Goal: Task Accomplishment & Management: Use online tool/utility

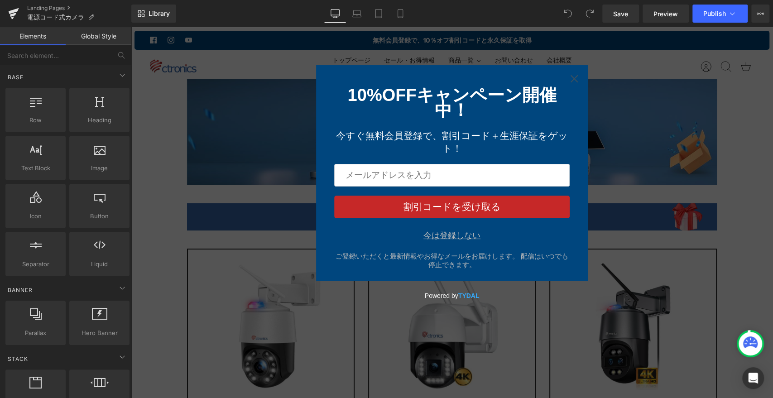
click at [461, 240] on div "今は登録しない" at bounding box center [451, 235] width 57 height 9
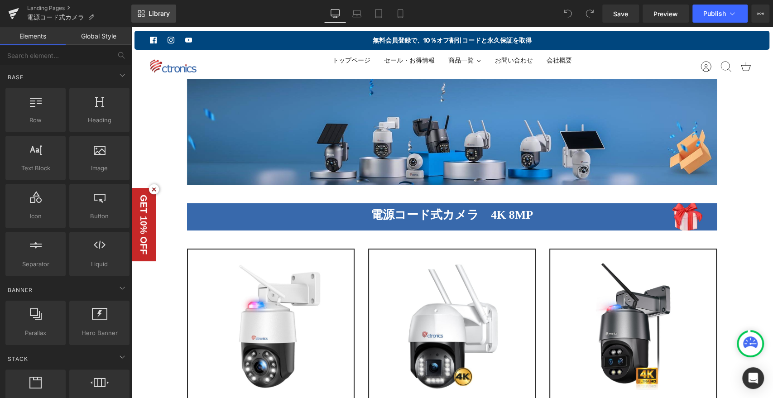
click at [156, 14] on span "Library" at bounding box center [158, 14] width 21 height 8
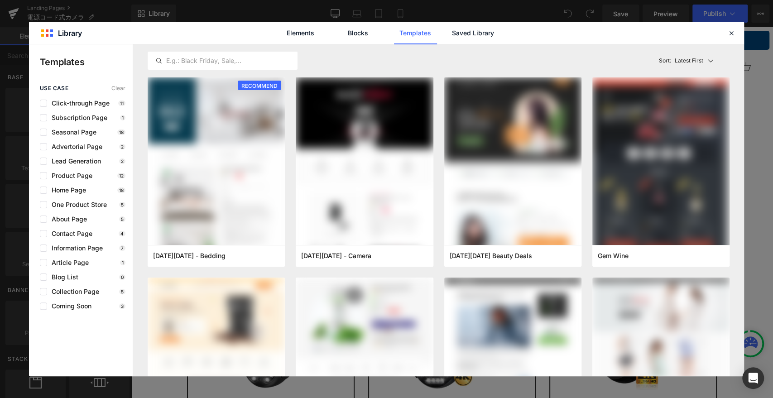
click at [737, 33] on div "Elements Blocks Templates Saved Library" at bounding box center [386, 33] width 715 height 22
click at [736, 33] on div "Elements Blocks Templates Saved Library" at bounding box center [386, 33] width 715 height 22
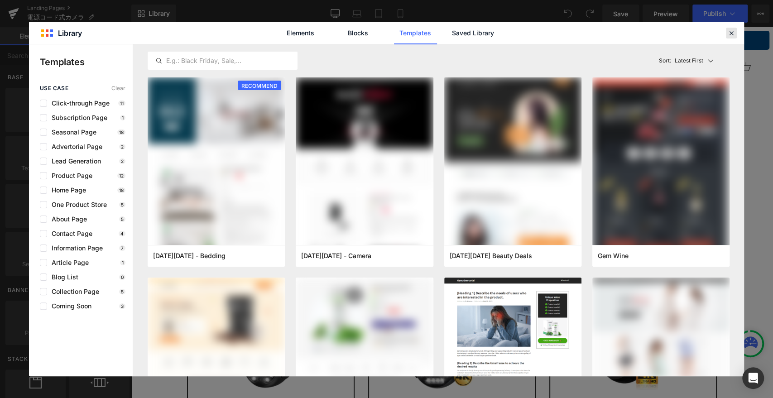
click at [729, 31] on icon at bounding box center [731, 33] width 8 height 8
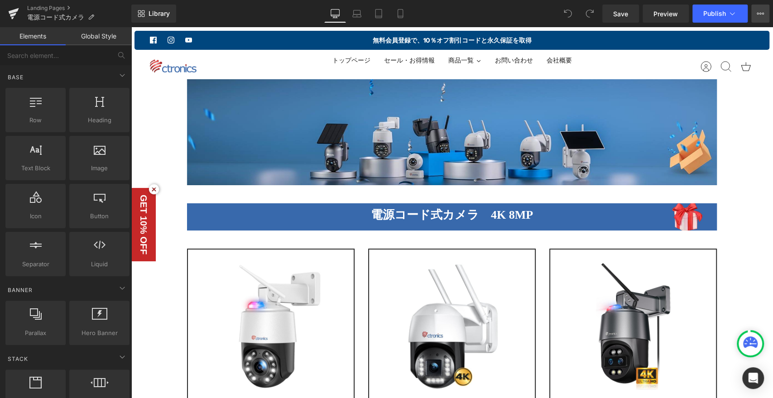
click at [766, 12] on button "View Live Page View with current Template Save Template to Library Schedule Pub…" at bounding box center [760, 14] width 18 height 18
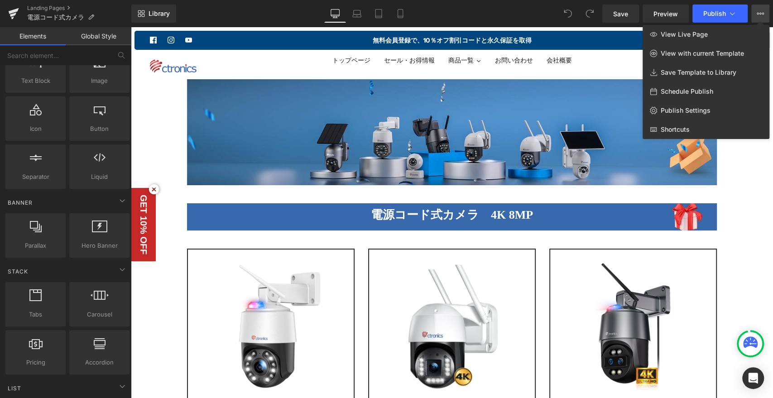
scroll to position [201, 0]
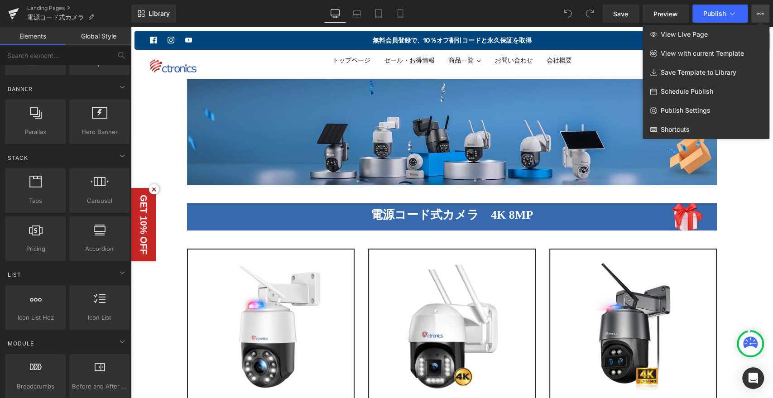
click at [768, 217] on div at bounding box center [452, 212] width 642 height 371
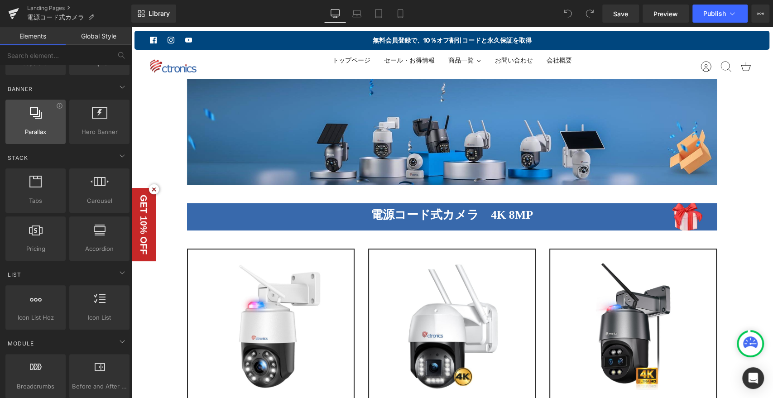
scroll to position [0, 0]
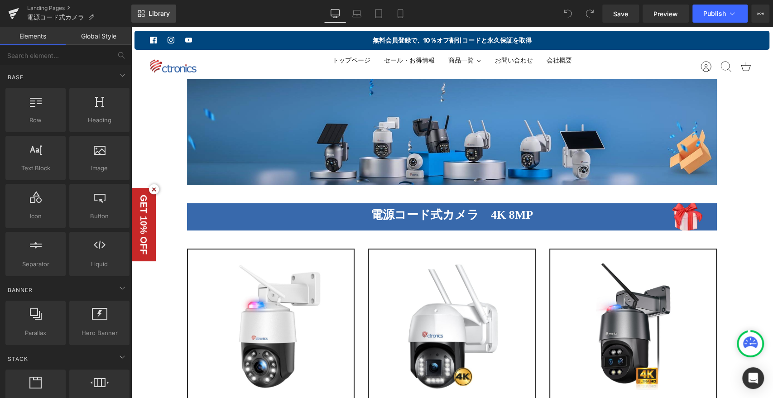
click at [139, 10] on icon at bounding box center [141, 13] width 7 height 7
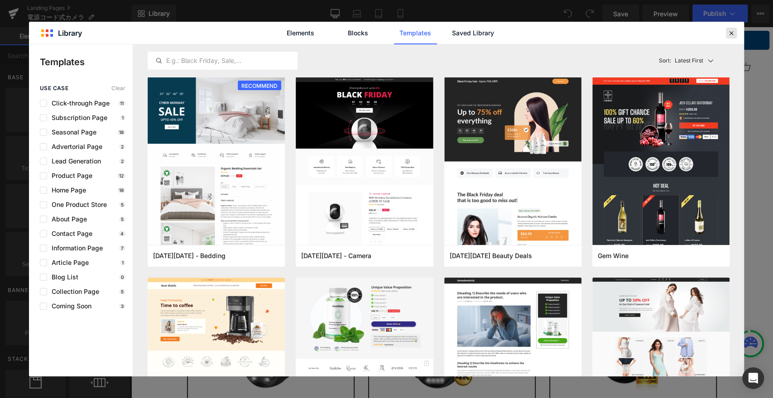
click at [729, 31] on icon at bounding box center [731, 33] width 8 height 8
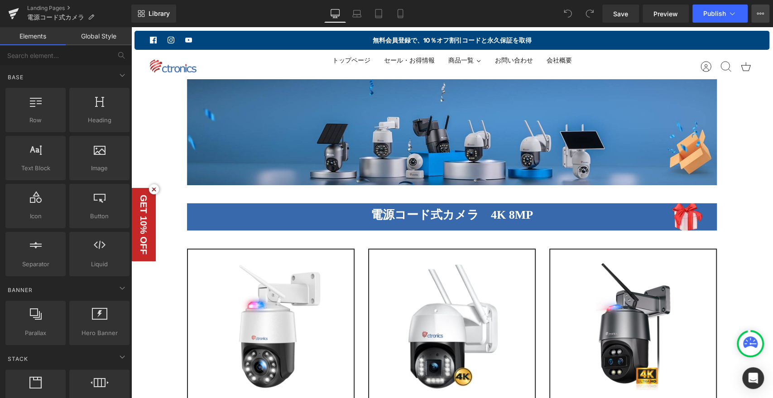
click at [759, 19] on button "View Live Page View with current Template Save Template to Library Schedule Pub…" at bounding box center [760, 14] width 18 height 18
click at [735, 13] on icon at bounding box center [731, 13] width 9 height 9
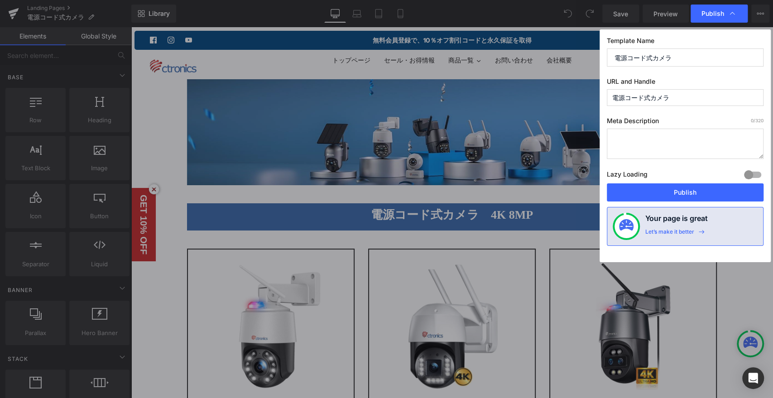
click at [678, 100] on input "電源コード式カメラ" at bounding box center [684, 97] width 157 height 17
click at [652, 140] on textarea at bounding box center [684, 144] width 157 height 30
click at [678, 169] on div "Lazy Loading Build Upgrade plan to unlock" at bounding box center [684, 175] width 157 height 15
click at [677, 169] on div "Lazy Loading Build Upgrade plan to unlock" at bounding box center [684, 175] width 157 height 15
click at [731, 12] on icon at bounding box center [731, 13] width 9 height 9
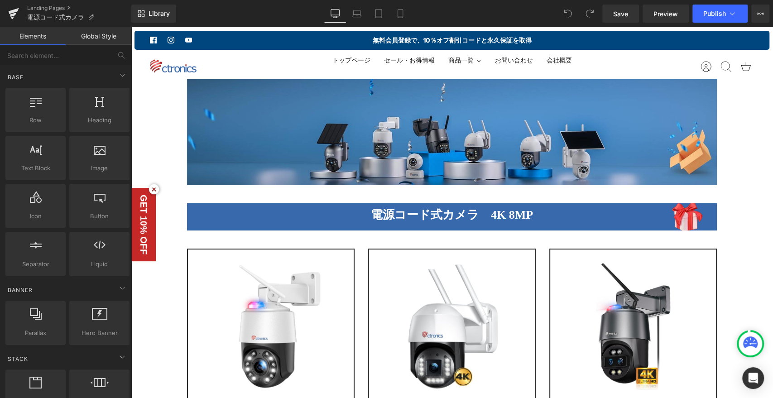
click at [731, 12] on icon at bounding box center [731, 13] width 9 height 9
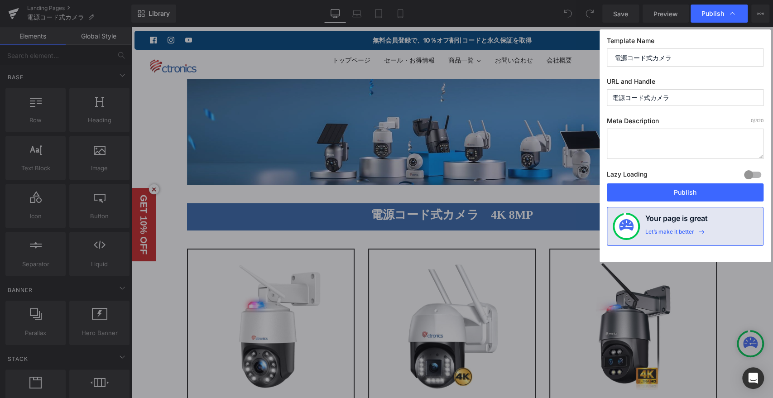
click at [731, 12] on icon at bounding box center [731, 13] width 9 height 9
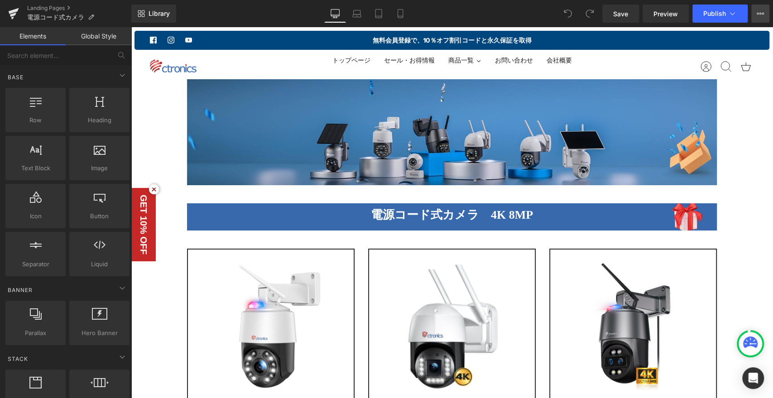
click at [754, 14] on button "View Live Page View with current Template Save Template to Library Schedule Pub…" at bounding box center [760, 14] width 18 height 18
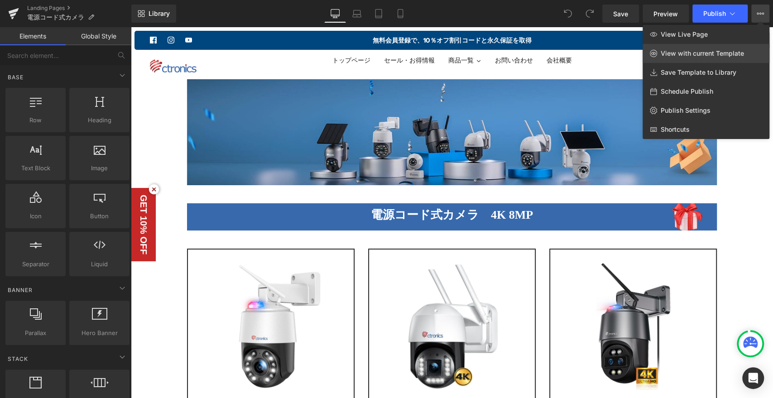
click at [699, 54] on span "View with current Template" at bounding box center [701, 53] width 83 height 8
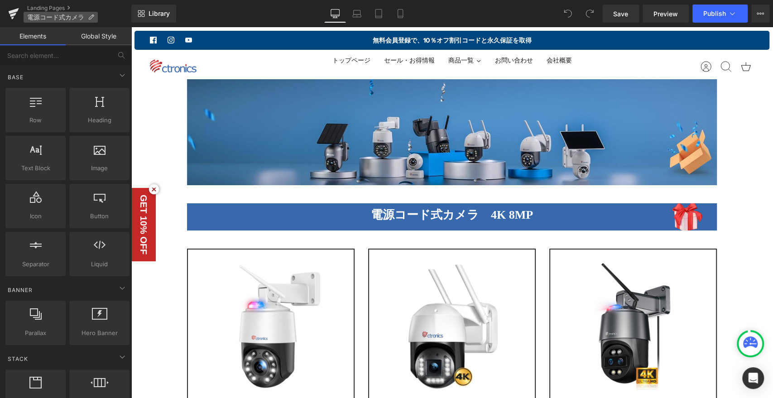
click at [34, 17] on span "電源コード式カメラ" at bounding box center [55, 17] width 57 height 7
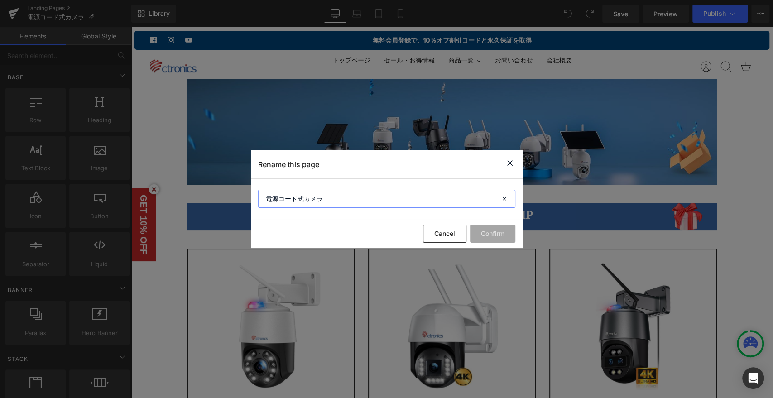
drag, startPoint x: 434, startPoint y: 205, endPoint x: 439, endPoint y: 198, distance: 8.4
click at [434, 205] on input "電源コード式カメラ" at bounding box center [386, 199] width 257 height 18
click at [510, 157] on div "Rename this page" at bounding box center [387, 164] width 272 height 29
click at [512, 162] on icon at bounding box center [509, 162] width 11 height 11
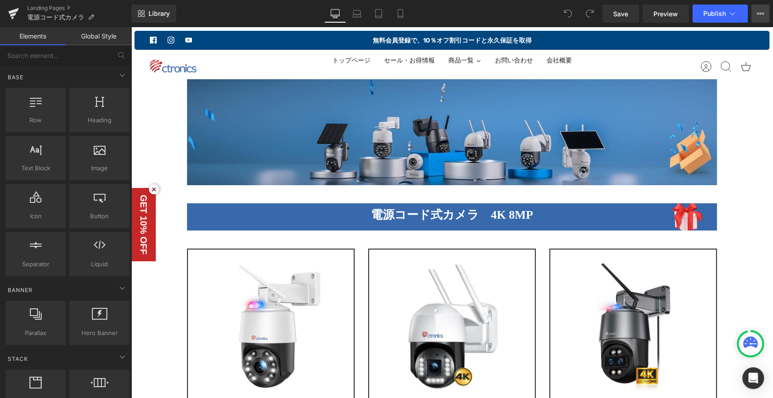
click at [758, 18] on button "View Live Page View with current Template Save Template to Library Schedule Pub…" at bounding box center [760, 14] width 18 height 18
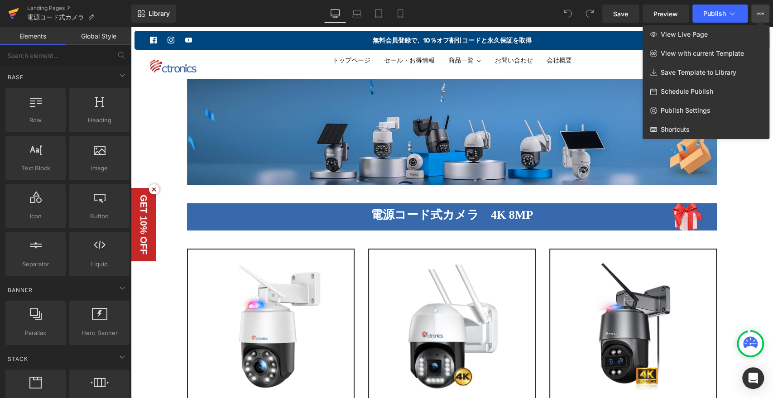
click at [18, 12] on icon at bounding box center [13, 13] width 11 height 23
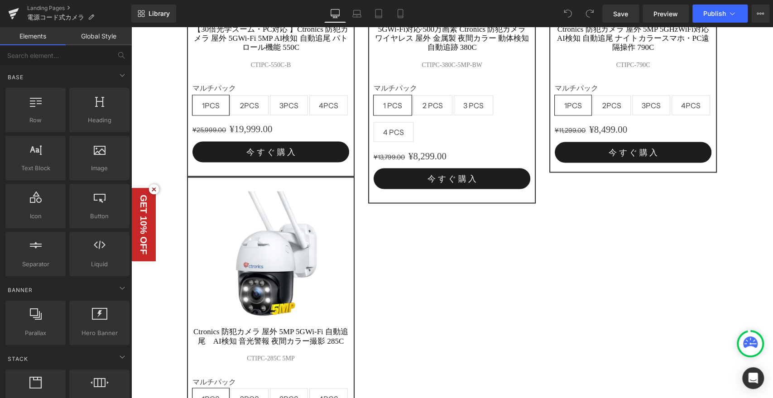
scroll to position [997, 0]
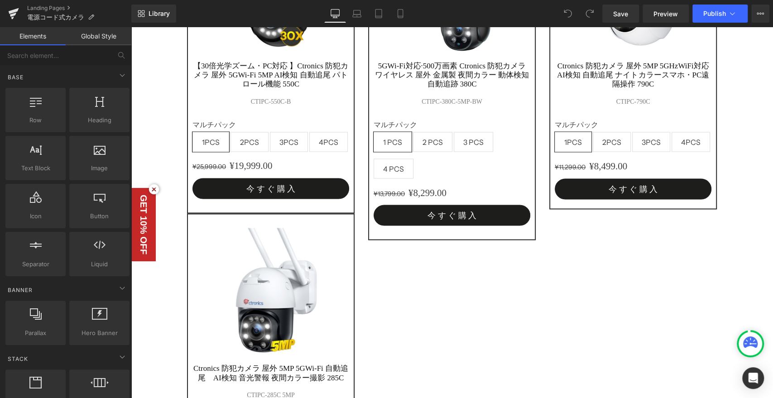
drag, startPoint x: 91, startPoint y: 35, endPoint x: 49, endPoint y: 34, distance: 42.1
click at [91, 35] on link "Global Style" at bounding box center [99, 36] width 66 height 18
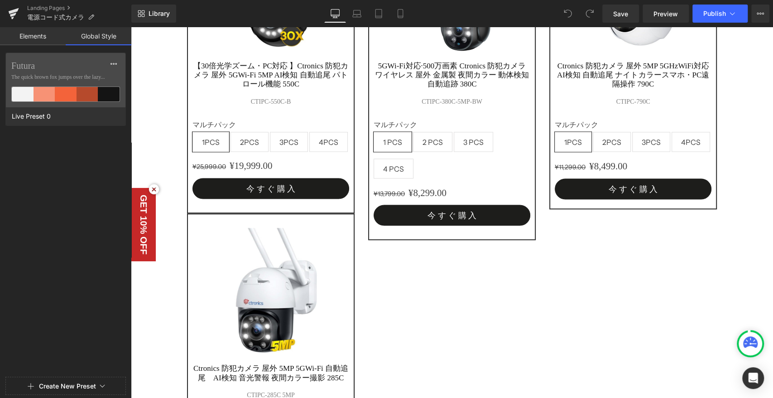
click at [24, 38] on link "Elements" at bounding box center [33, 36] width 66 height 18
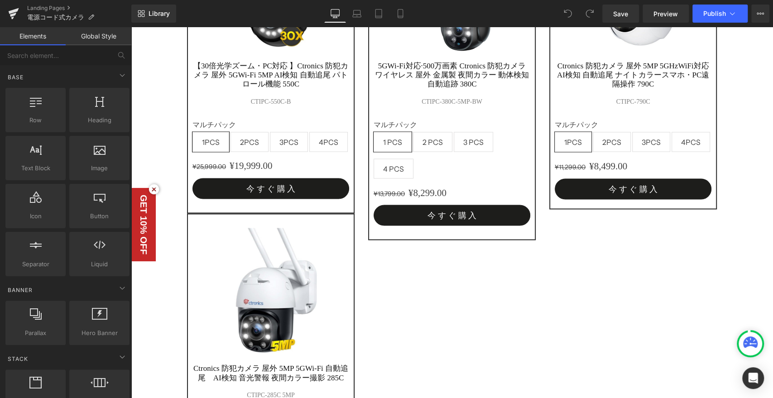
click at [94, 38] on link "Global Style" at bounding box center [99, 36] width 66 height 18
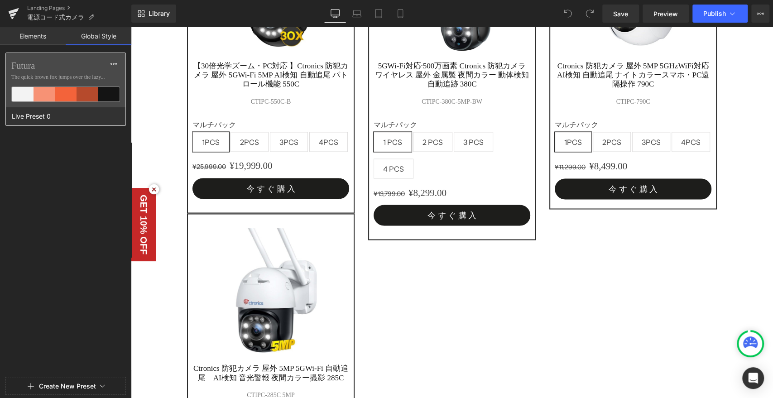
click at [60, 77] on span "The quick brown fox jumps over the lazy..." at bounding box center [65, 77] width 109 height 8
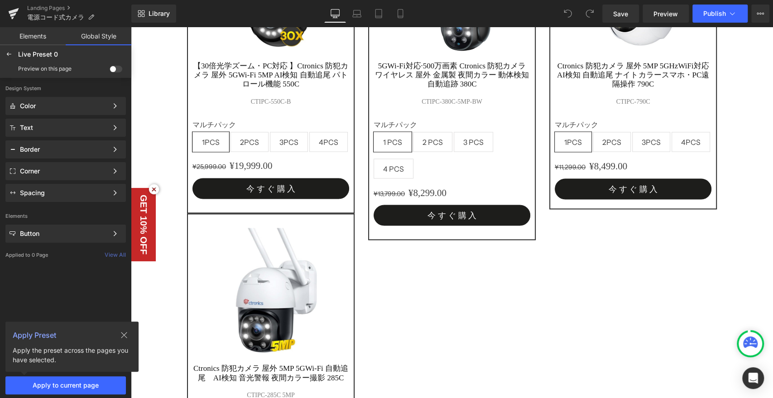
click at [40, 33] on link "Elements" at bounding box center [33, 36] width 66 height 18
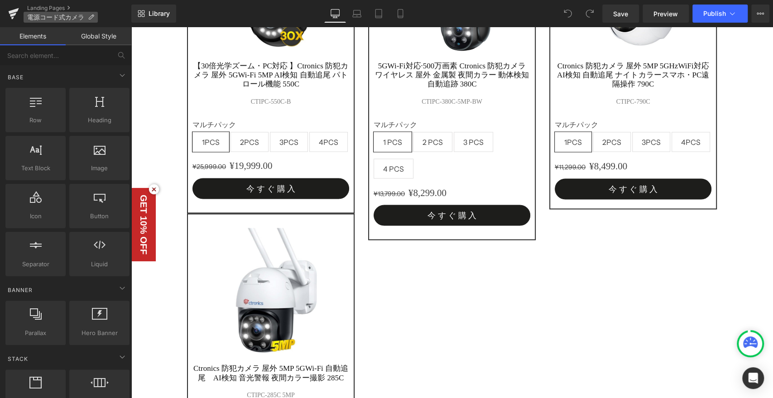
click at [54, 17] on span "電源コード式カメラ" at bounding box center [55, 17] width 57 height 7
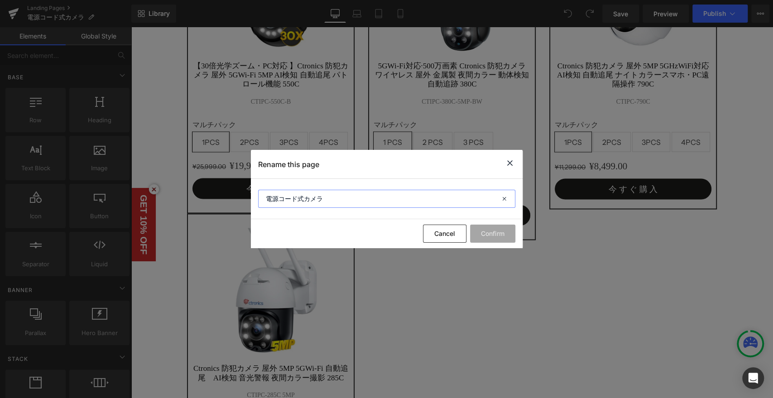
click at [389, 201] on input "電源コード式カメラ" at bounding box center [386, 199] width 257 height 18
click at [506, 162] on icon at bounding box center [509, 162] width 11 height 11
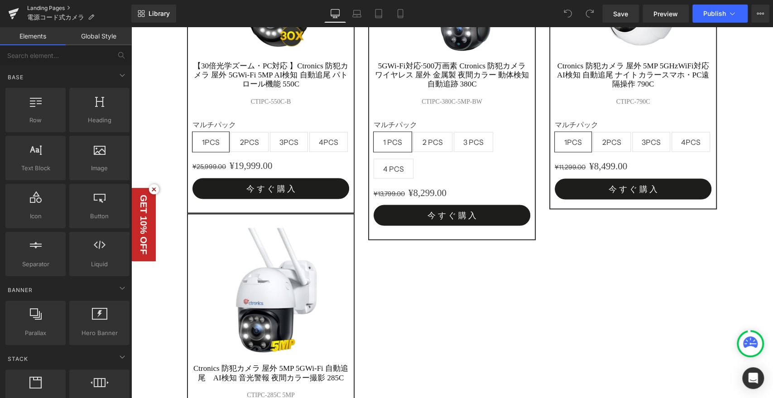
click at [64, 9] on link "Landing Pages" at bounding box center [79, 8] width 104 height 7
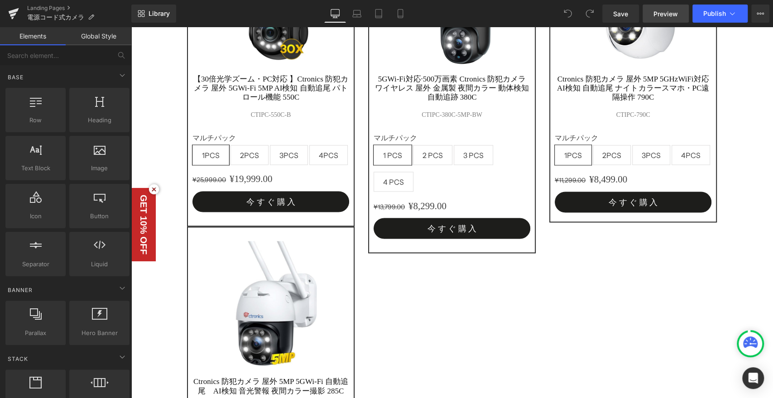
scroll to position [947, 0]
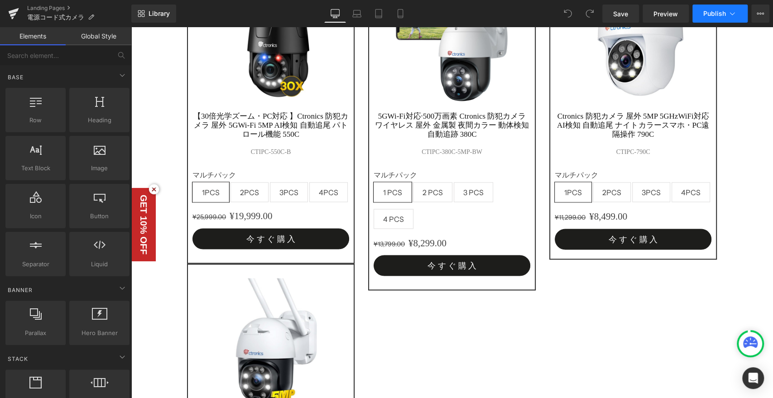
click at [727, 8] on button "Publish" at bounding box center [719, 14] width 55 height 18
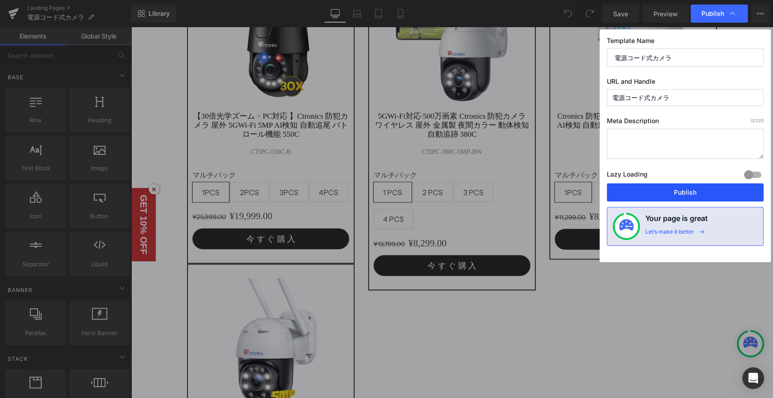
click at [681, 193] on button "Publish" at bounding box center [684, 192] width 157 height 18
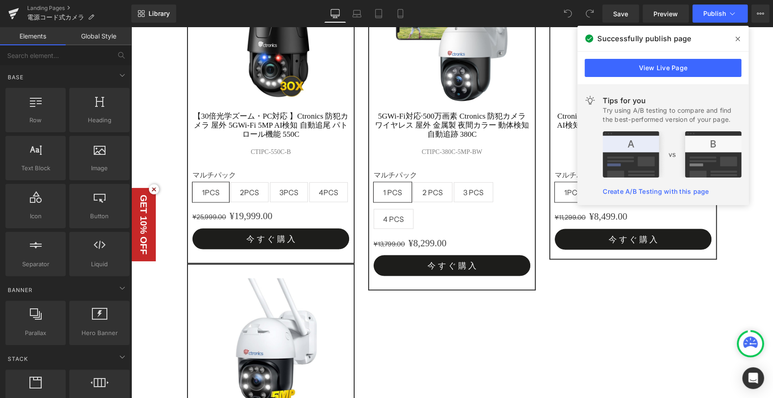
click at [742, 40] on span at bounding box center [737, 39] width 14 height 14
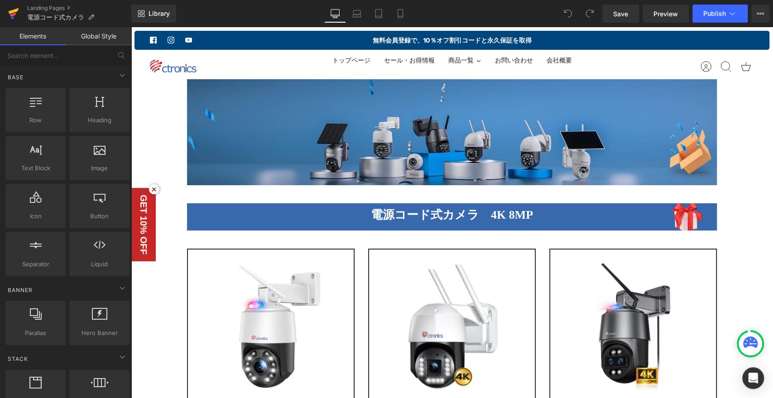
click at [15, 13] on icon at bounding box center [13, 15] width 6 height 4
click at [19, 17] on icon at bounding box center [13, 13] width 11 height 23
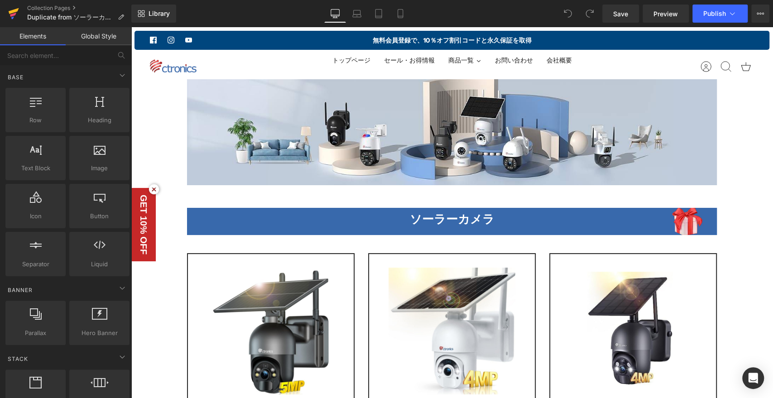
click at [13, 15] on icon at bounding box center [13, 15] width 6 height 4
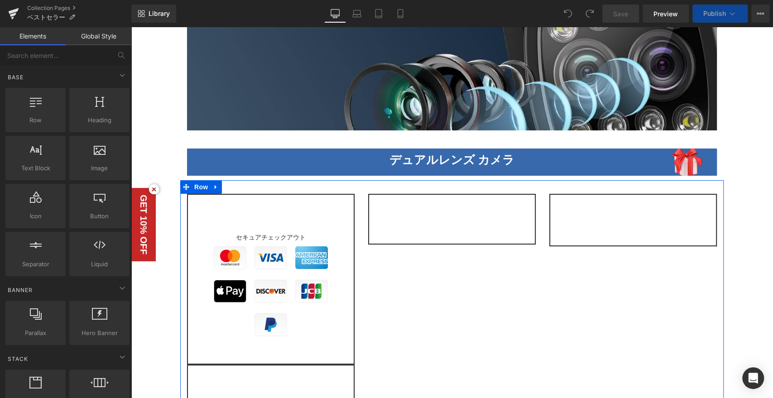
scroll to position [151, 0]
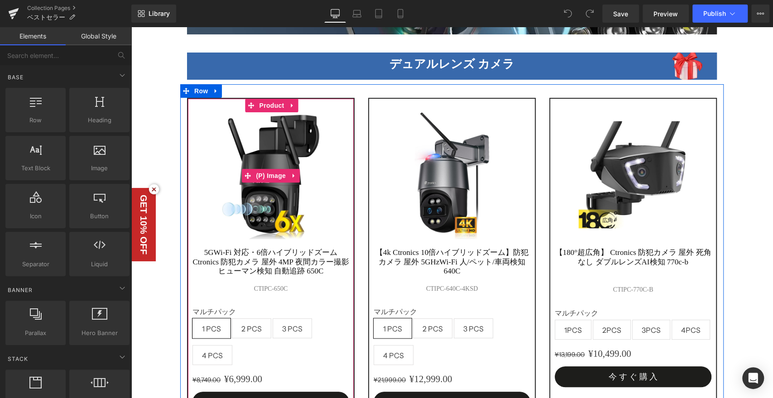
click at [285, 122] on img at bounding box center [270, 175] width 127 height 127
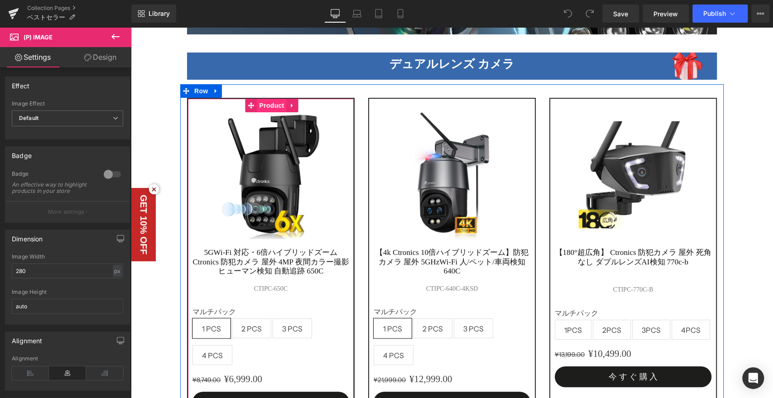
click at [269, 103] on span "Product" at bounding box center [271, 106] width 29 height 14
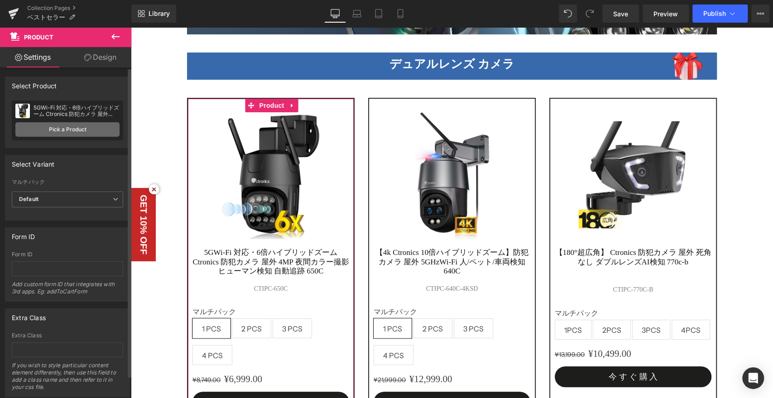
click at [68, 126] on link "Pick a Product" at bounding box center [67, 129] width 104 height 14
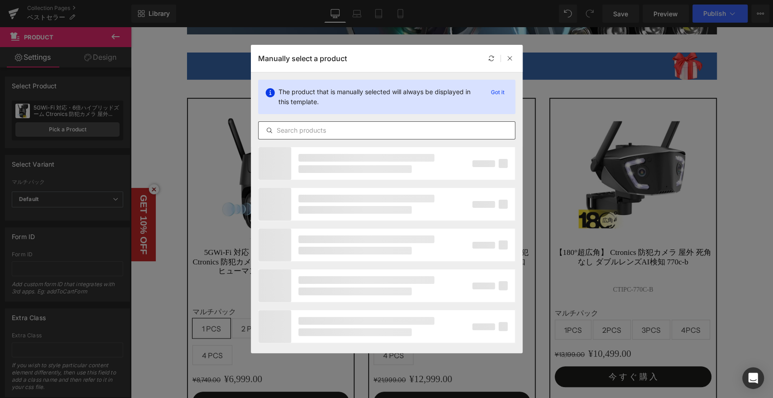
click at [301, 133] on input "text" at bounding box center [386, 130] width 256 height 11
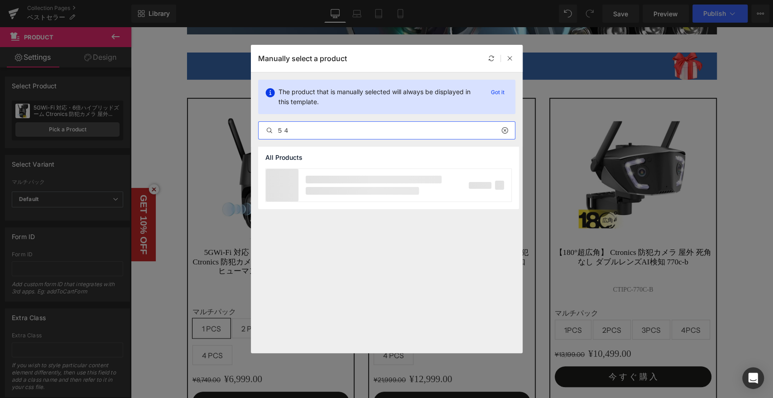
type input "５"
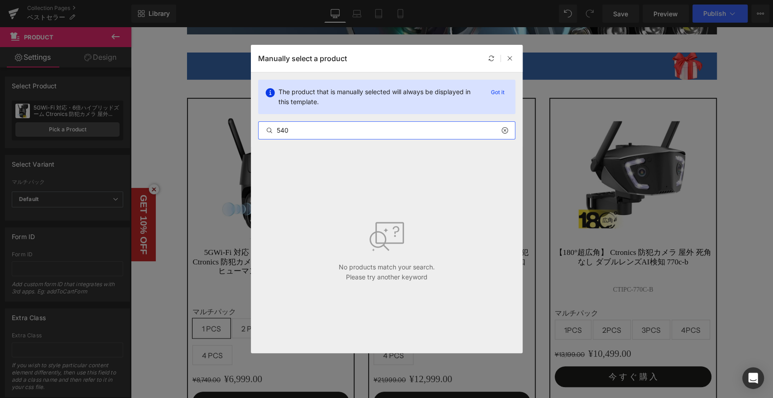
drag, startPoint x: 282, startPoint y: 127, endPoint x: 225, endPoint y: 110, distance: 59.3
click at [215, 120] on div "Manually select a product The product that is manually selected will always be …" at bounding box center [386, 199] width 773 height 398
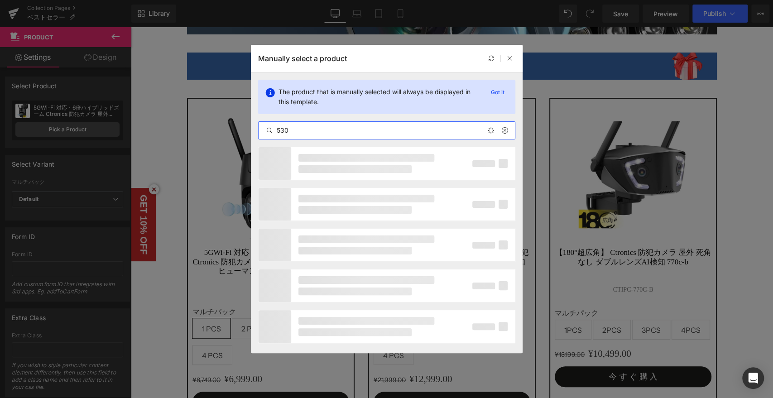
type input "530"
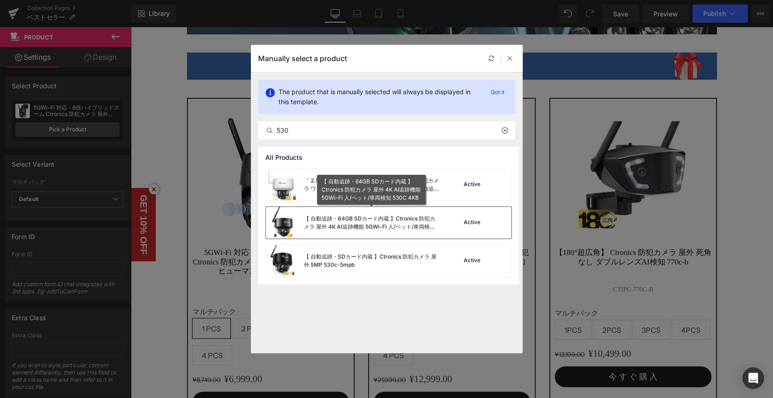
click at [382, 221] on div "【 自動追跡・64GB SDカード内蔵 】Ctronics 防犯カメラ 屋外 4K AI追跡機能 5GWi-Fi 人/ペット/車両検知 530C 4KB" at bounding box center [372, 223] width 136 height 16
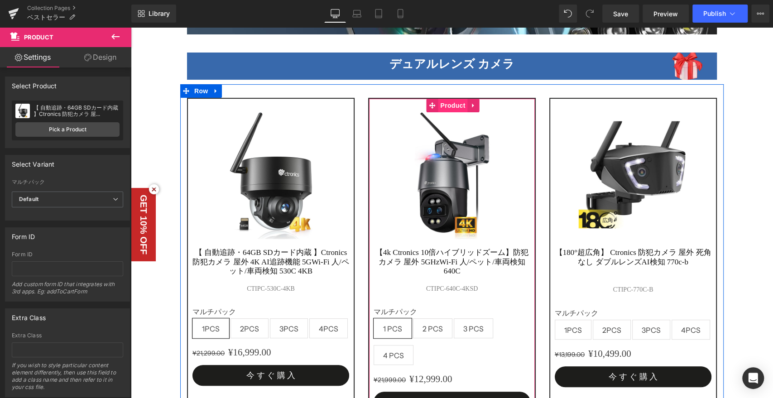
click at [452, 106] on span "Product" at bounding box center [452, 106] width 29 height 14
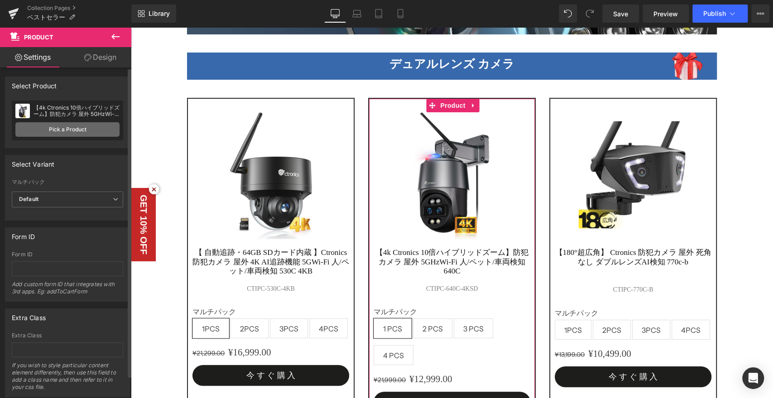
click at [47, 132] on link "Pick a Product" at bounding box center [67, 129] width 104 height 14
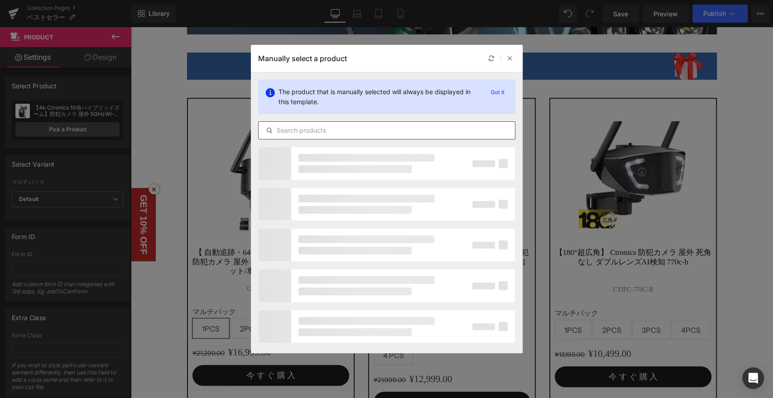
click at [321, 133] on input "text" at bounding box center [386, 130] width 256 height 11
type input "590c"
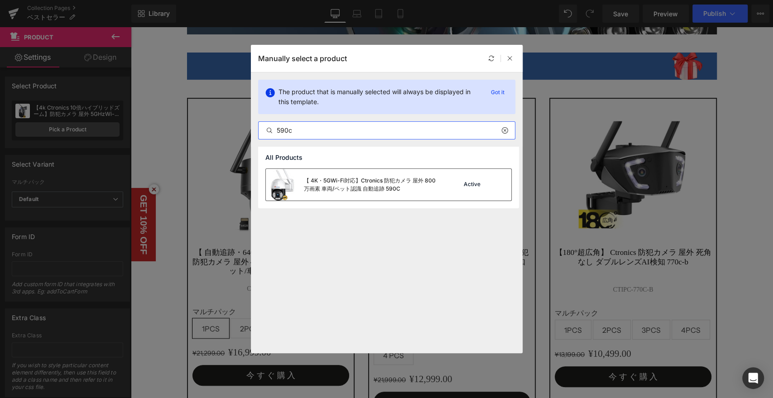
click at [402, 182] on div "【 4K・5GWi-Fi対応】Ctronics 防犯カメラ 屋外 800万画素 車両/ペット認識 自動追跡 590C" at bounding box center [372, 184] width 136 height 16
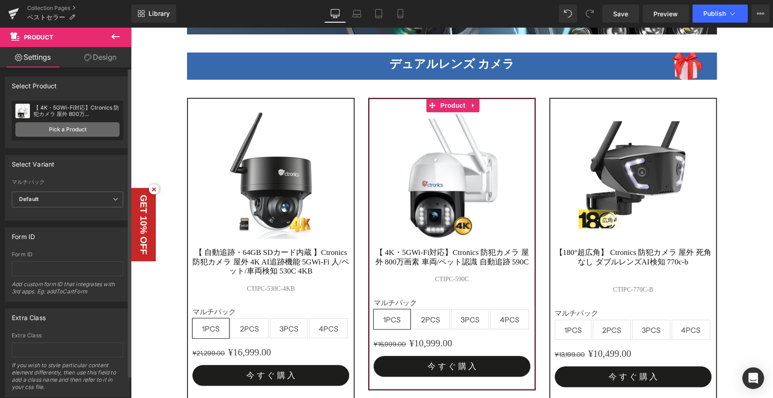
click at [73, 130] on link "Pick a Product" at bounding box center [67, 129] width 104 height 14
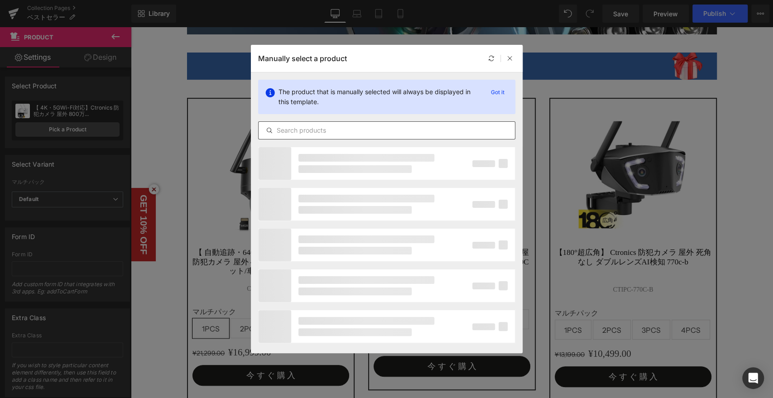
click at [323, 133] on input "text" at bounding box center [386, 130] width 256 height 11
type input "s20"
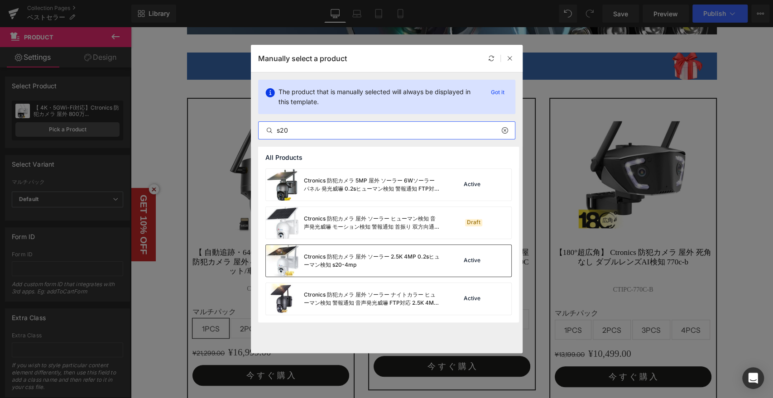
click at [361, 260] on div "Ctronics 防犯カメラ 屋外 ソーラー 2.5K 4MP 0.2sヒューマン検知 s20-4mp" at bounding box center [372, 261] width 136 height 16
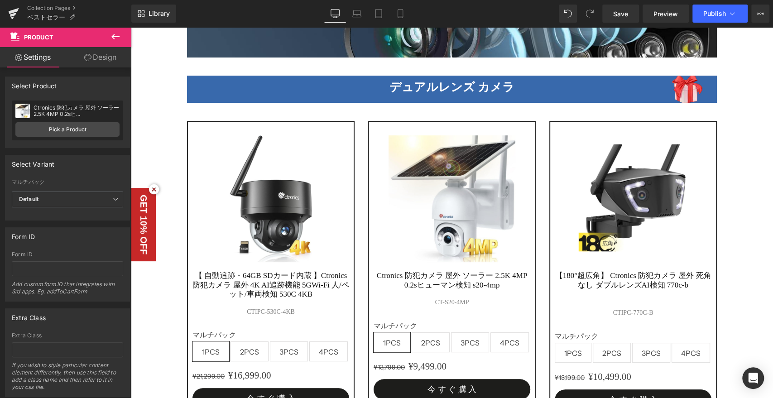
scroll to position [201, 0]
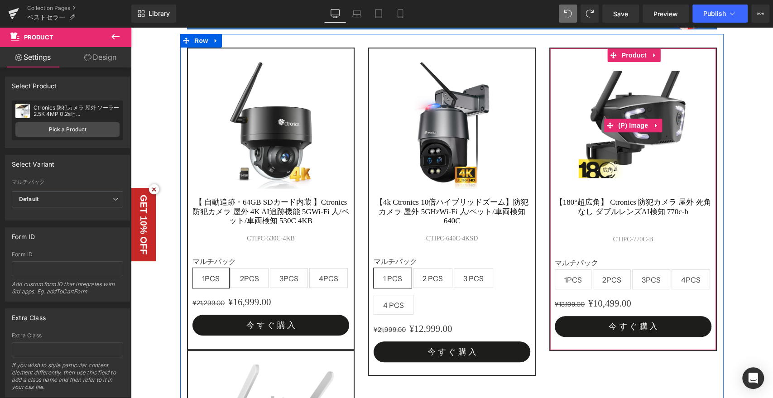
click at [631, 105] on img at bounding box center [632, 125] width 127 height 127
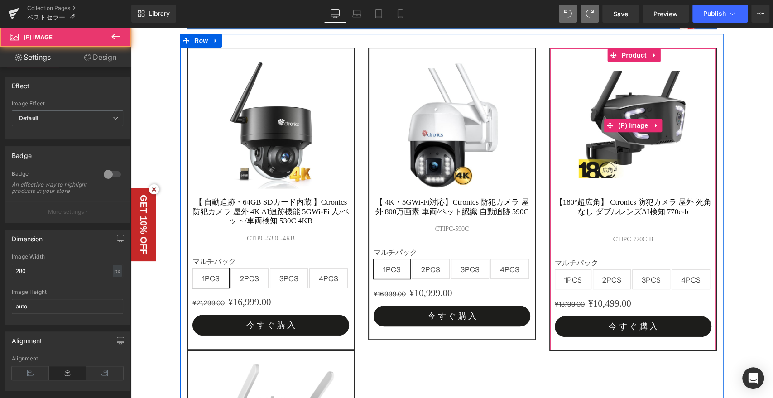
click at [633, 78] on img at bounding box center [632, 125] width 127 height 127
click at [633, 53] on span "Product" at bounding box center [633, 56] width 29 height 14
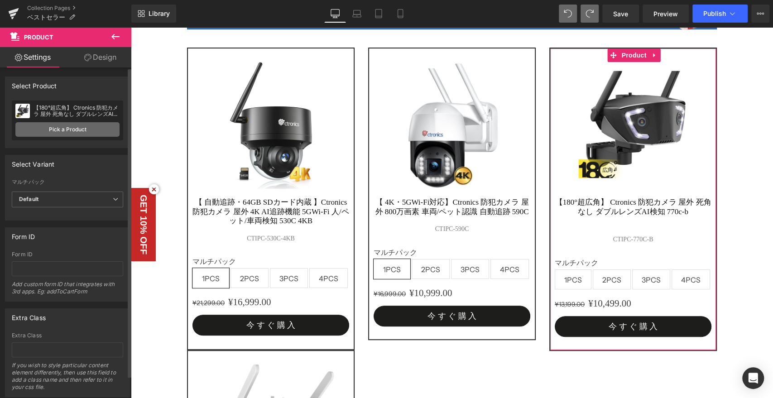
click at [68, 129] on link "Pick a Product" at bounding box center [67, 129] width 104 height 14
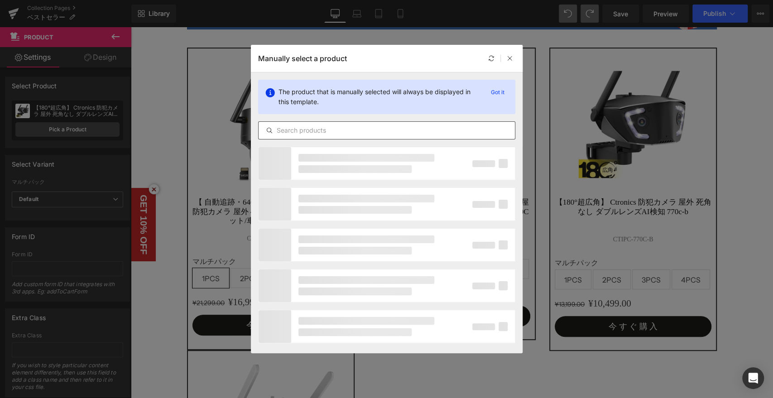
click at [325, 134] on input "text" at bounding box center [386, 130] width 256 height 11
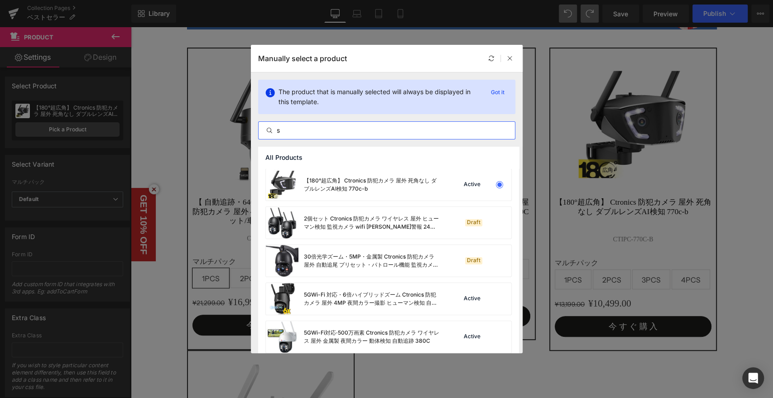
type input "说"
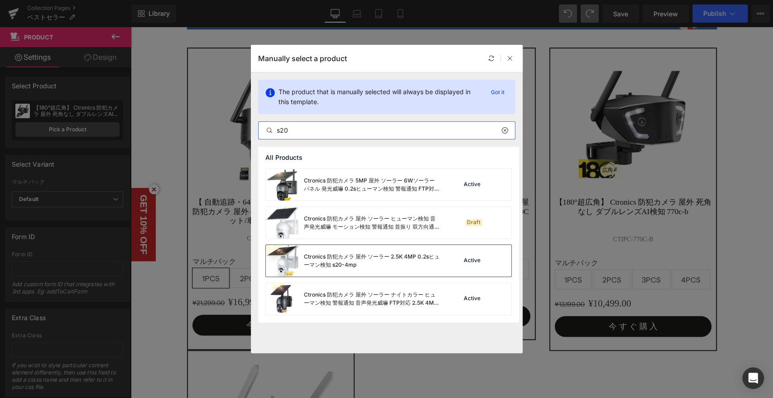
type input "s20"
click at [384, 263] on div "Ctronics 防犯カメラ 屋外 ソーラー 2.5K 4MP 0.2sヒューマン検知 s20-4mp" at bounding box center [372, 261] width 136 height 16
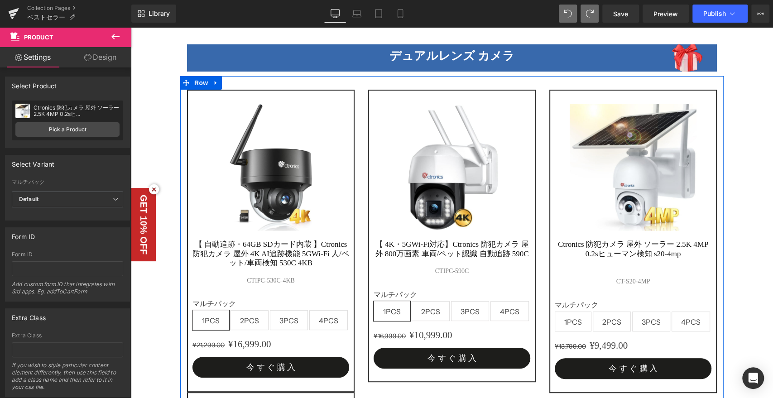
scroll to position [50, 0]
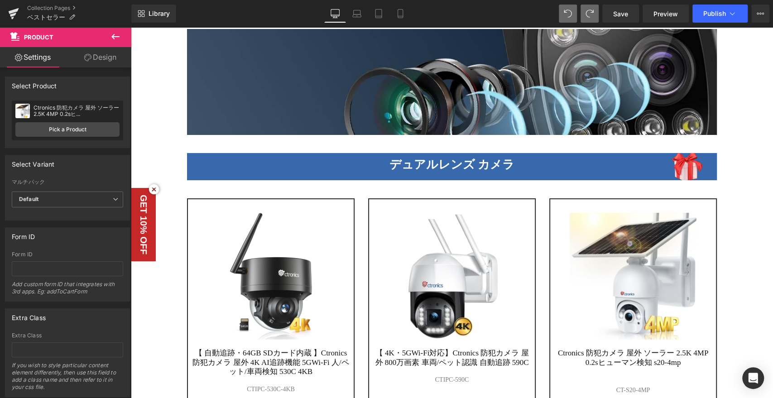
click at [437, 161] on span "Hero Banner" at bounding box center [451, 159] width 35 height 11
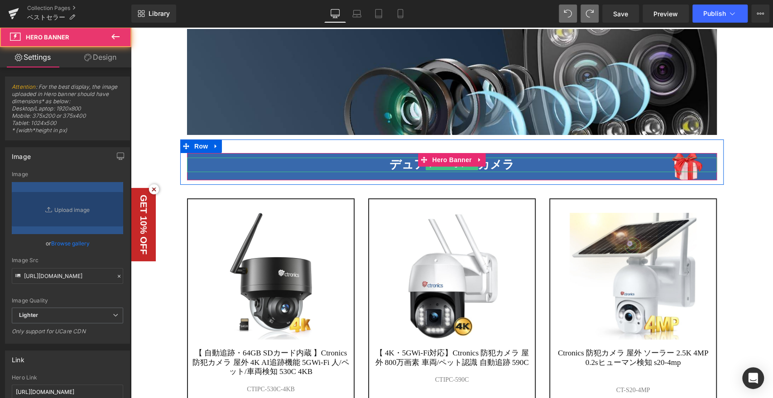
click at [493, 162] on b "デュアルレンズ カメラ" at bounding box center [451, 164] width 125 height 13
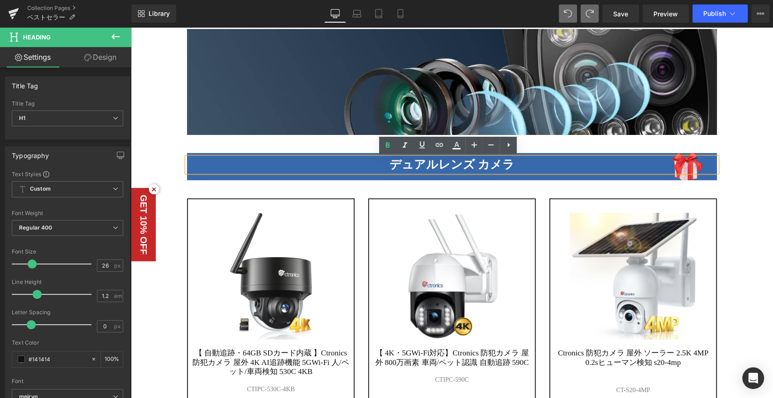
drag, startPoint x: 514, startPoint y: 165, endPoint x: 372, endPoint y: 157, distance: 141.9
click at [372, 157] on div "デュアルレンズ カメラ" at bounding box center [451, 164] width 529 height 14
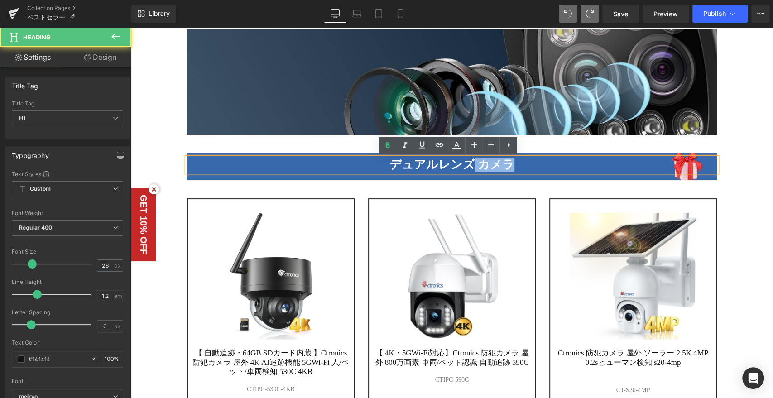
drag, startPoint x: 468, startPoint y: 161, endPoint x: 385, endPoint y: 157, distance: 83.8
click at [385, 157] on div "デュアルレンズ カメラ" at bounding box center [451, 164] width 529 height 14
click at [441, 160] on b "デュアルレンズ カメラ" at bounding box center [451, 164] width 125 height 13
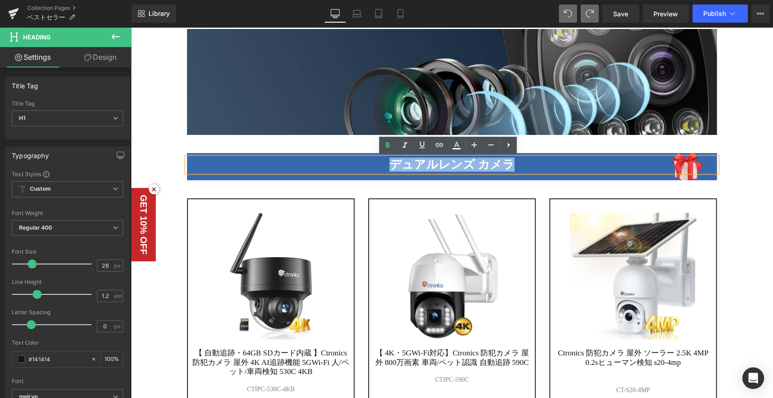
drag, startPoint x: 508, startPoint y: 162, endPoint x: 376, endPoint y: 164, distance: 132.2
click at [376, 164] on h1 "デュアルレンズ カメラ" at bounding box center [451, 164] width 529 height 14
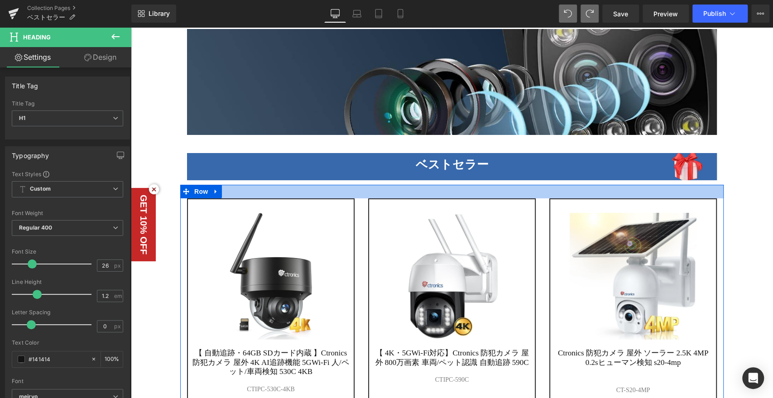
click at [384, 191] on div at bounding box center [451, 192] width 543 height 14
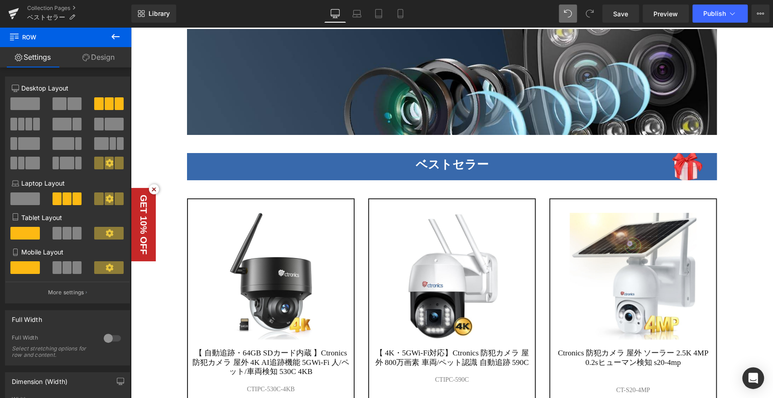
click at [113, 32] on icon at bounding box center [115, 36] width 11 height 11
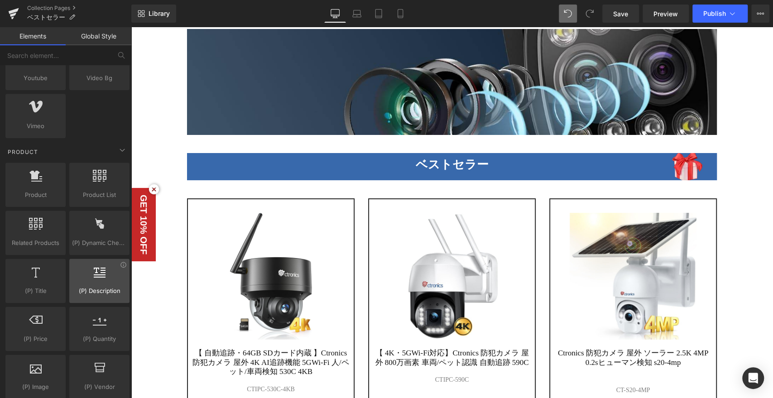
scroll to position [704, 0]
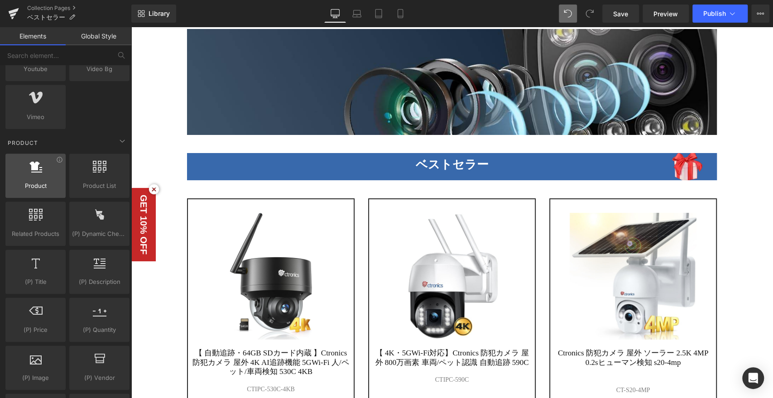
click at [48, 176] on div at bounding box center [35, 171] width 55 height 20
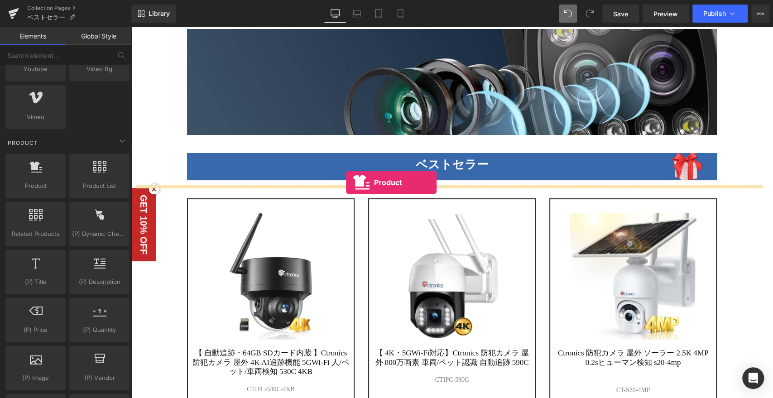
drag, startPoint x: 166, startPoint y: 201, endPoint x: 346, endPoint y: 182, distance: 181.1
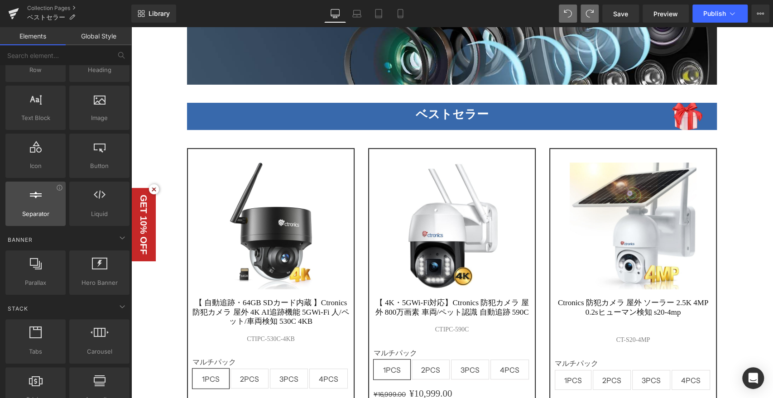
scroll to position [0, 0]
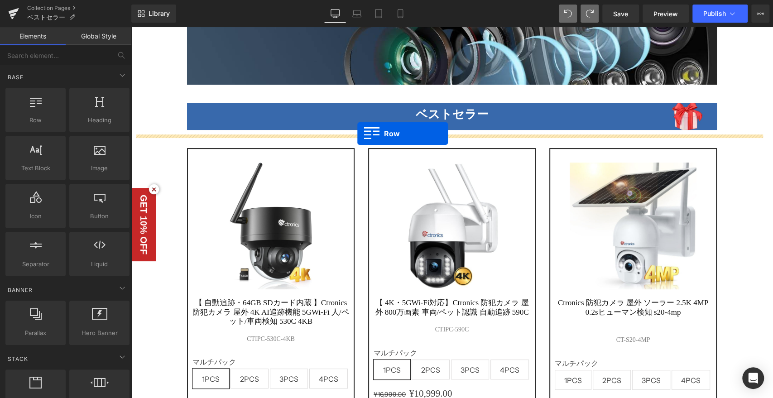
drag, startPoint x: 168, startPoint y: 148, endPoint x: 357, endPoint y: 133, distance: 189.3
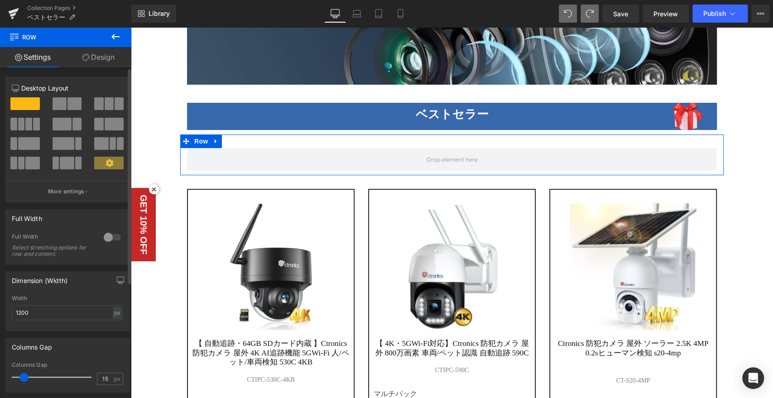
click at [67, 98] on span at bounding box center [74, 103] width 14 height 13
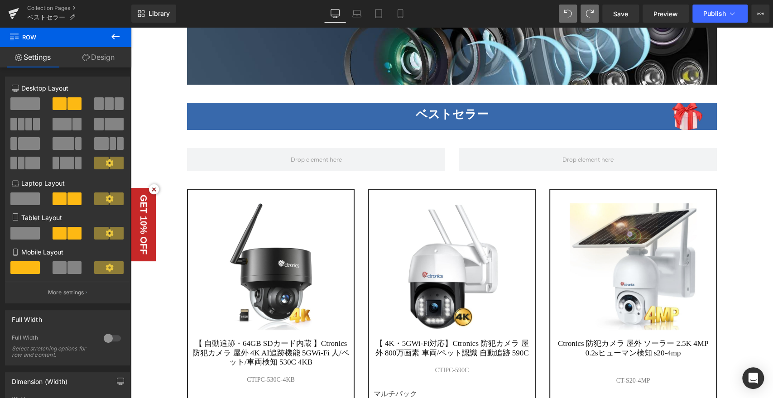
click at [110, 35] on icon at bounding box center [115, 36] width 11 height 11
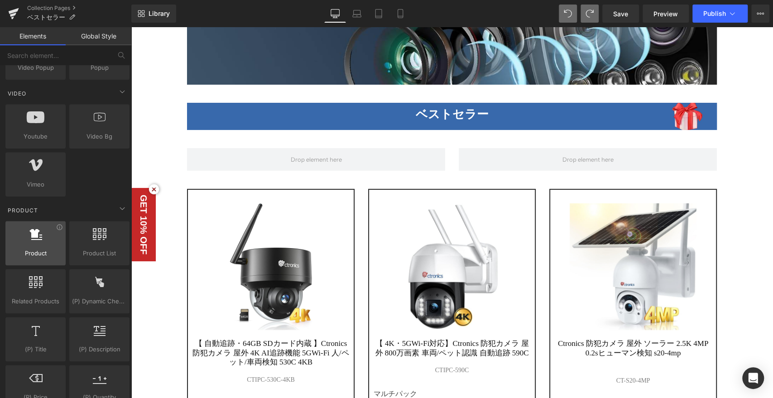
scroll to position [653, 0]
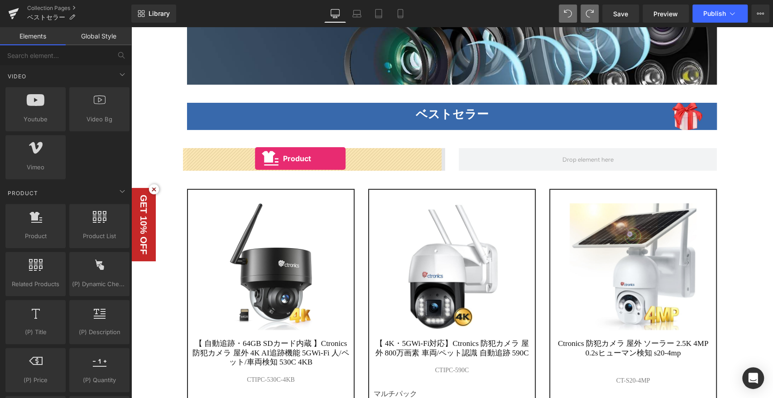
drag, startPoint x: 178, startPoint y: 253, endPoint x: 255, endPoint y: 158, distance: 122.3
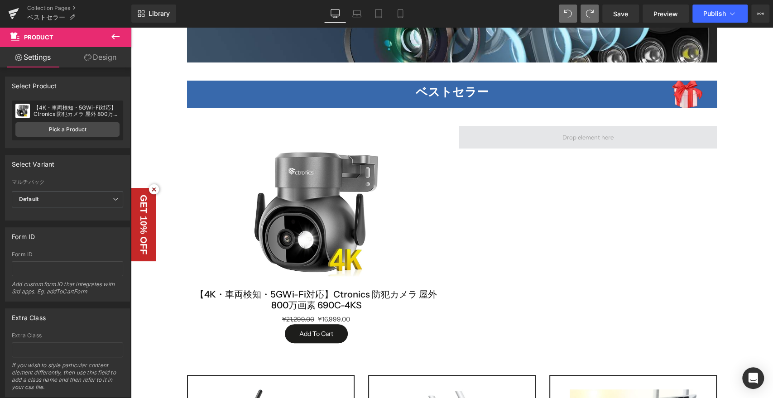
scroll to position [50, 0]
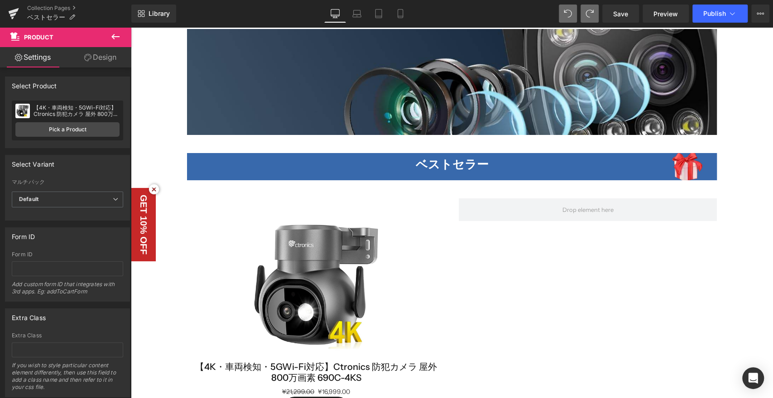
click at [465, 250] on div "Sale Off (P) Image 【4K・車両検知・5GWi-Fi対応】Ctronics 防犯カメラ 屋外 800万画素 690C-4KS (P) Tit…" at bounding box center [451, 309] width 543 height 249
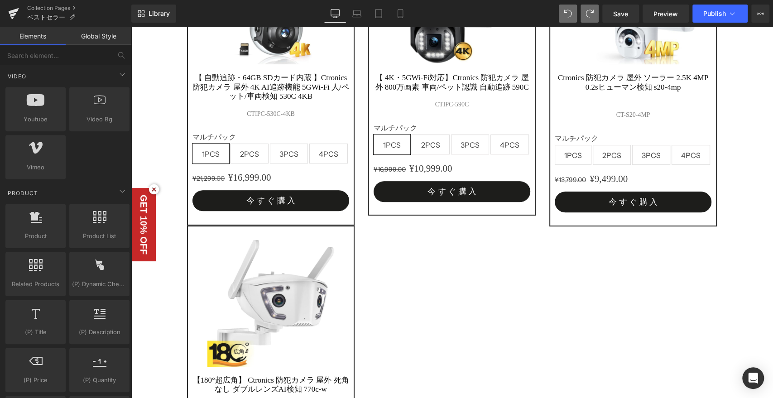
scroll to position [402, 0]
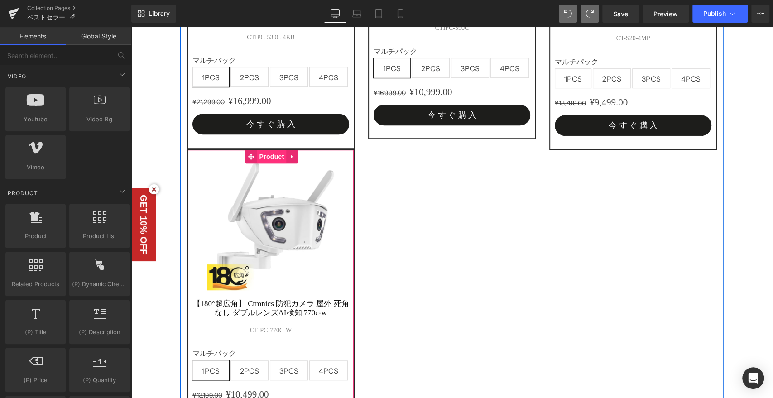
click at [263, 154] on span "Product" at bounding box center [271, 157] width 29 height 14
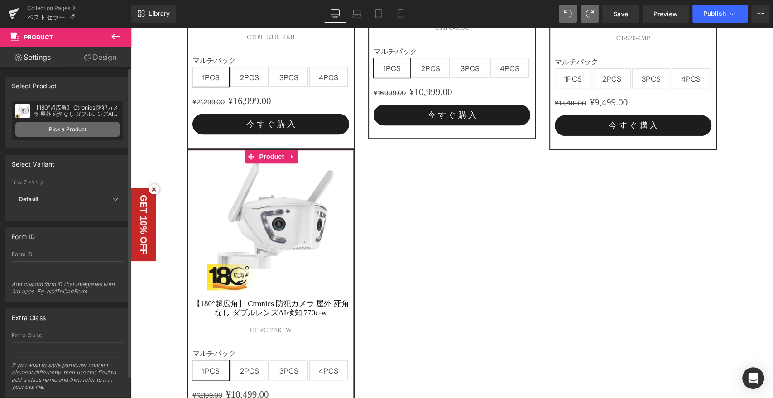
click at [64, 126] on link "Pick a Product" at bounding box center [67, 129] width 104 height 14
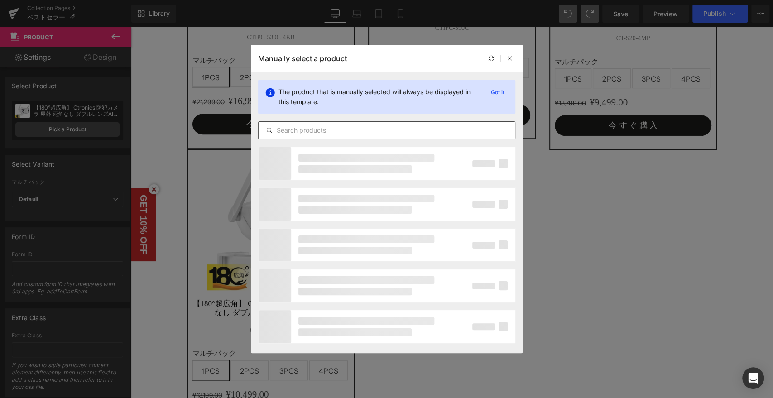
click at [323, 131] on input "text" at bounding box center [386, 130] width 256 height 11
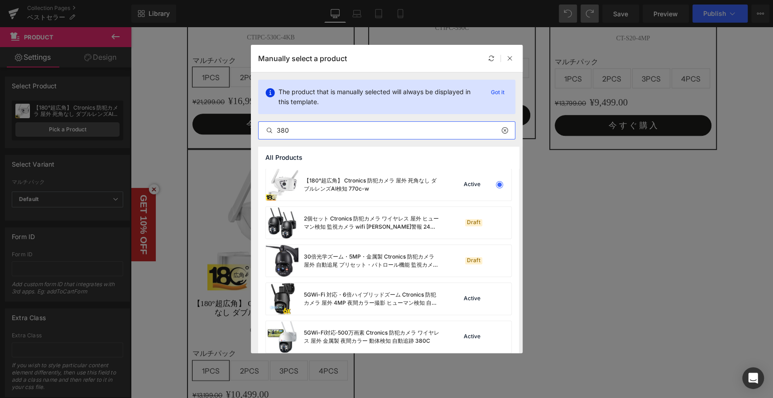
type input "380"
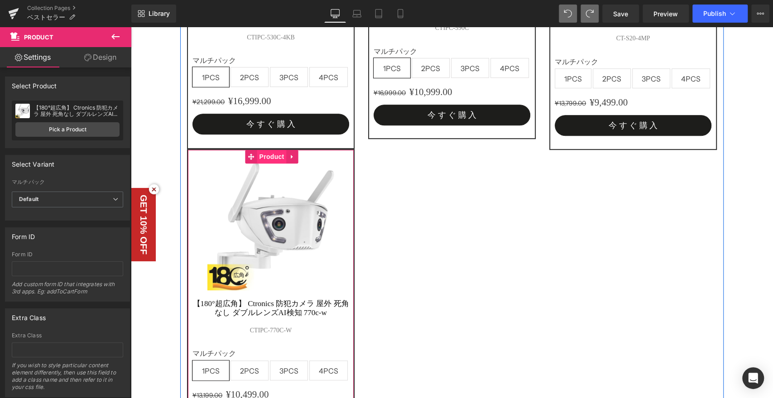
click at [262, 155] on span "Product" at bounding box center [271, 157] width 29 height 14
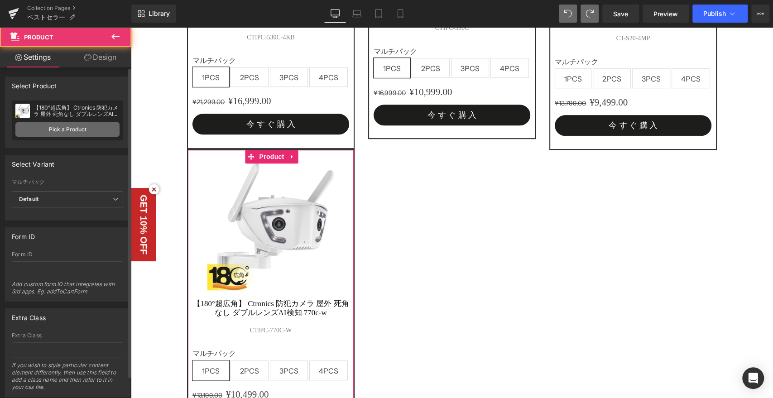
click at [62, 129] on link "Pick a Product" at bounding box center [67, 129] width 104 height 14
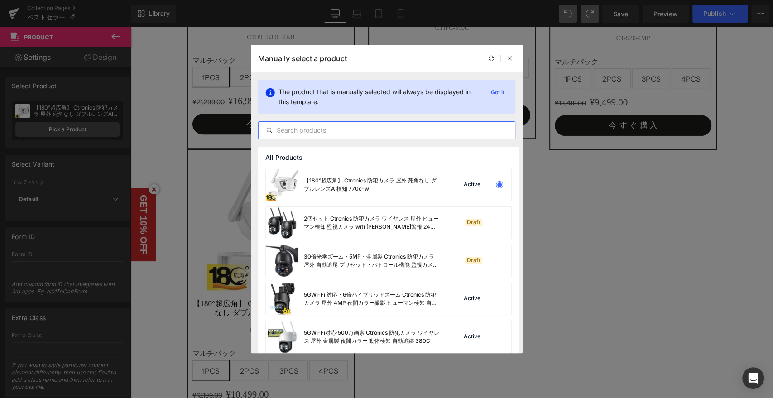
click at [310, 127] on input "text" at bounding box center [386, 130] width 256 height 11
type input "３"
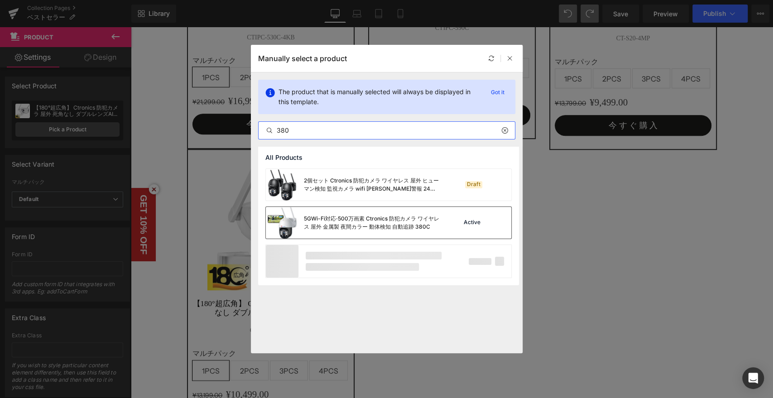
type input "380"
click at [349, 227] on div "5GWi-Fi対応·500万画素 Ctronics 防犯カメラ ワイヤレス 屋外 金属製 夜間カラー 動体検知 自動追跡 380C" at bounding box center [372, 223] width 136 height 16
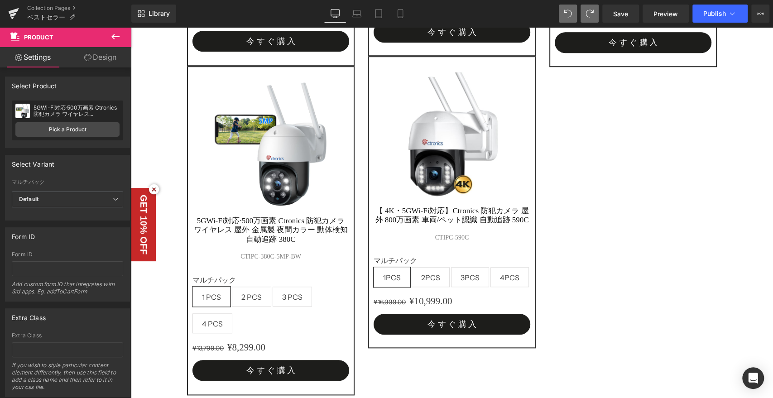
scroll to position [385, 0]
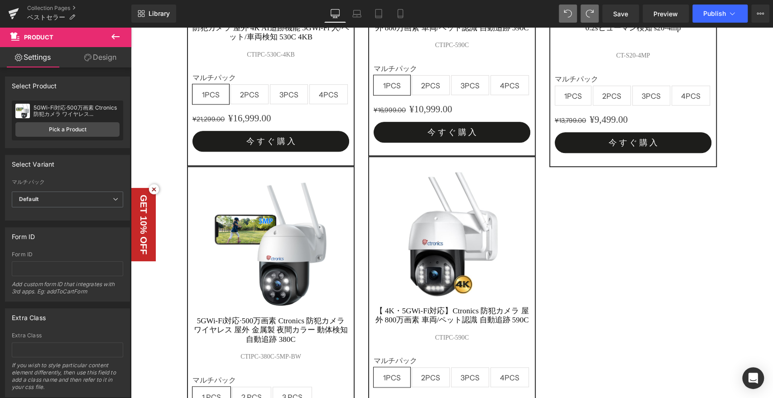
click at [461, 283] on img at bounding box center [451, 234] width 127 height 127
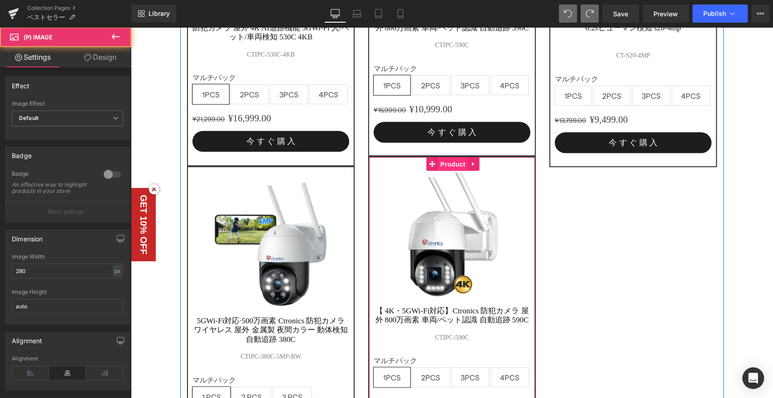
click at [440, 167] on span "Product" at bounding box center [452, 164] width 29 height 14
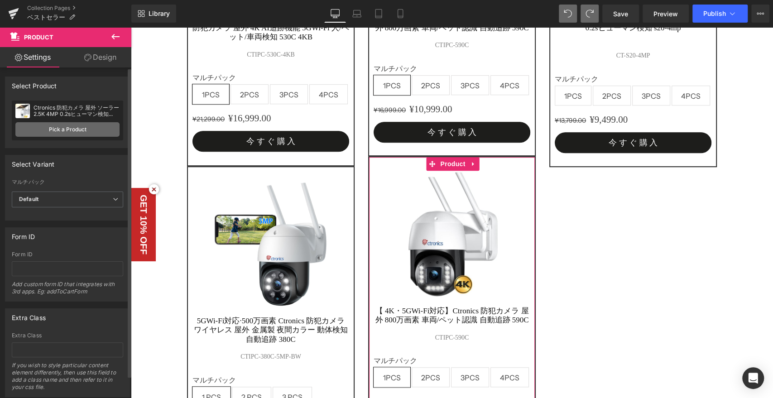
click at [61, 130] on link "Pick a Product" at bounding box center [67, 129] width 104 height 14
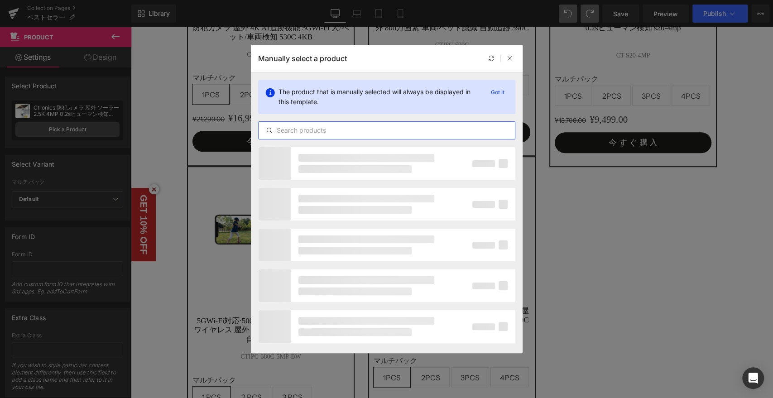
click at [323, 128] on input "text" at bounding box center [386, 130] width 256 height 11
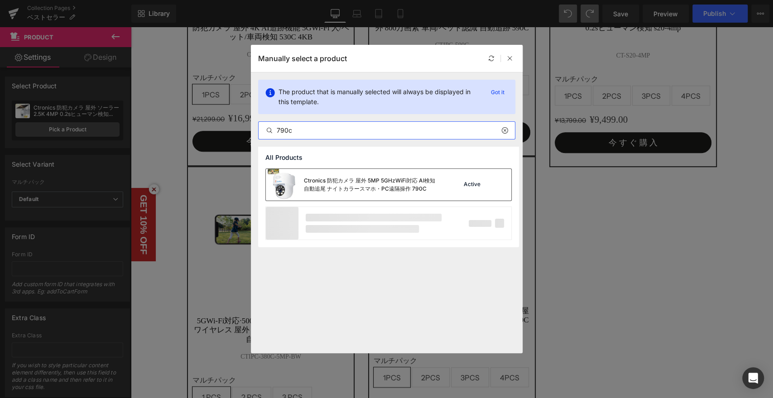
type input "790c"
click at [358, 184] on div "Ctronics 防犯カメラ 屋外 5MP 5GHzWiFi対応 AI検知 自動追尾 ナイトカラースマホ・PC遠隔操作 790C" at bounding box center [372, 184] width 136 height 16
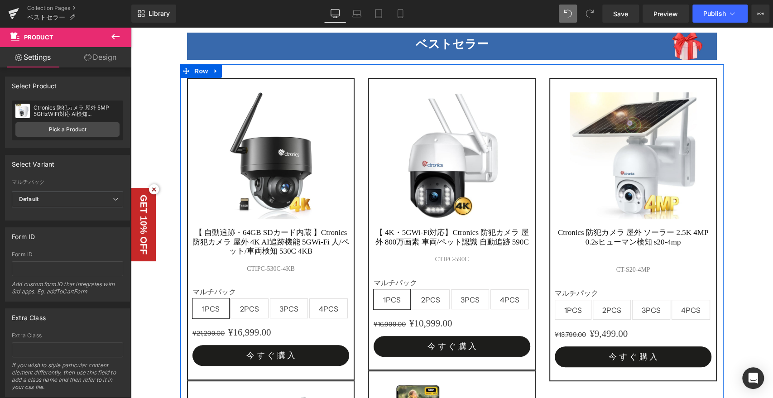
scroll to position [134, 0]
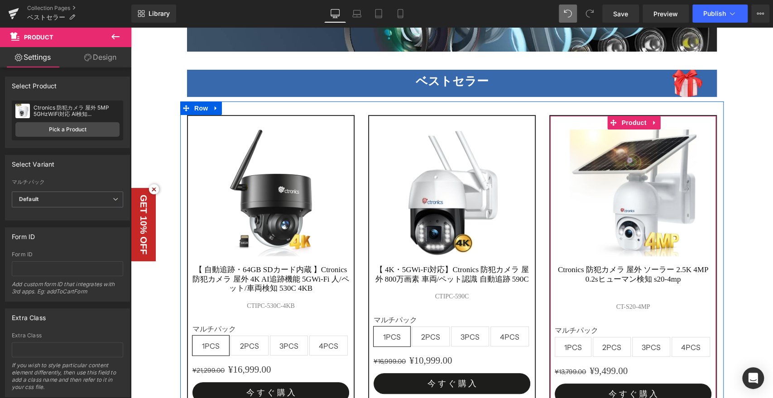
click at [640, 118] on div "Sale Off (P) Image Ctronics 防犯カメラ 屋外 ソーラー 2.5K 4MP 0.2sヒューマン検知 s20-4mp (P) Titl…" at bounding box center [632, 266] width 167 height 303
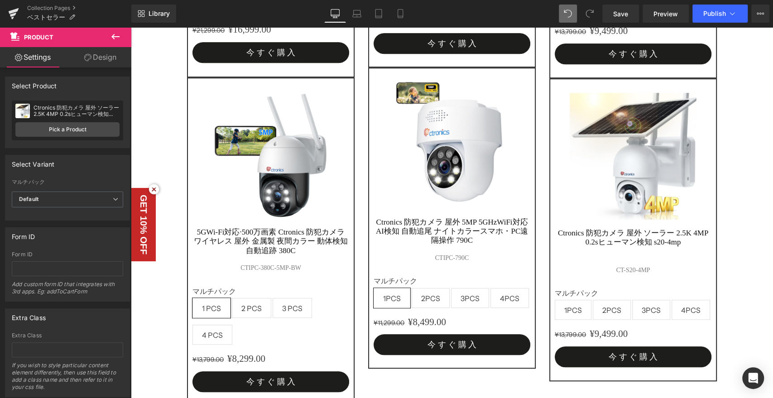
scroll to position [487, 0]
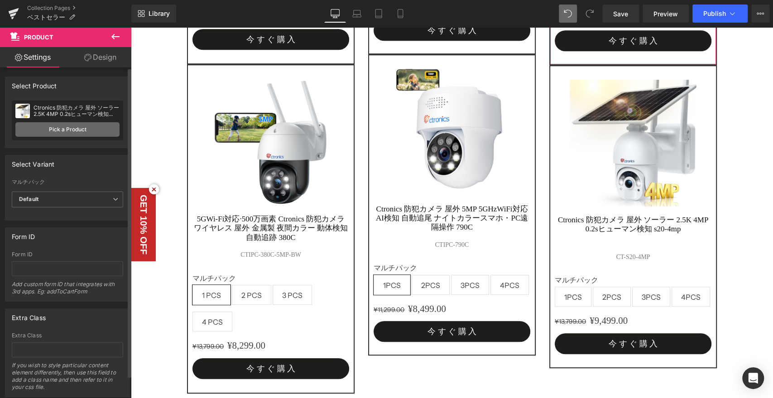
click at [85, 130] on link "Pick a Product" at bounding box center [67, 129] width 104 height 14
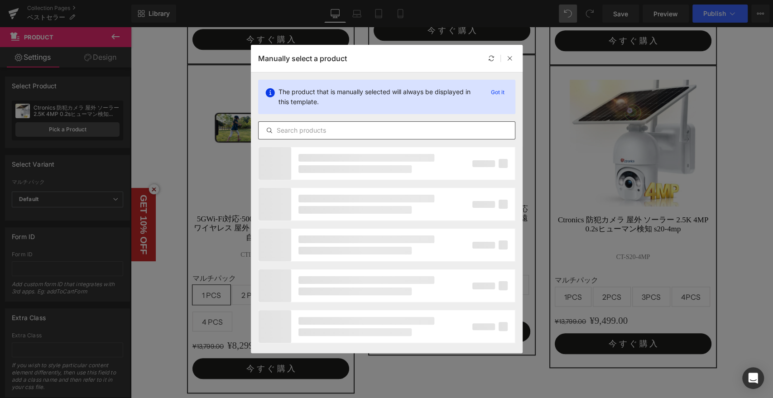
click at [324, 131] on input "text" at bounding box center [386, 130] width 256 height 11
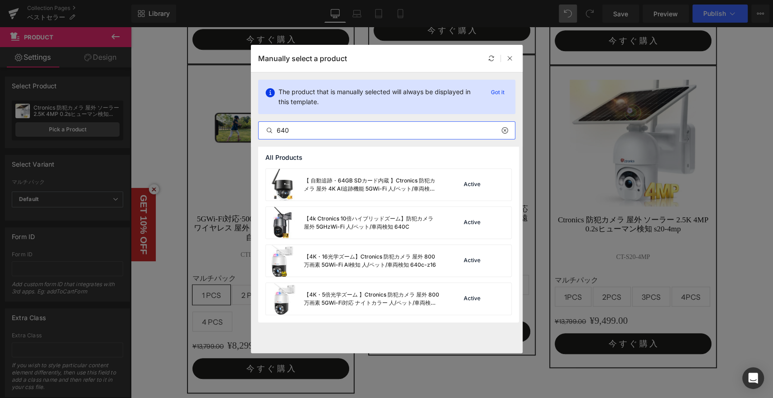
type input "640"
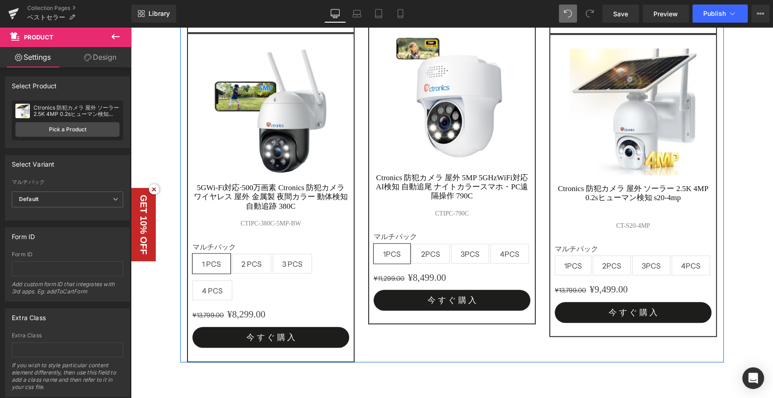
scroll to position [436, 0]
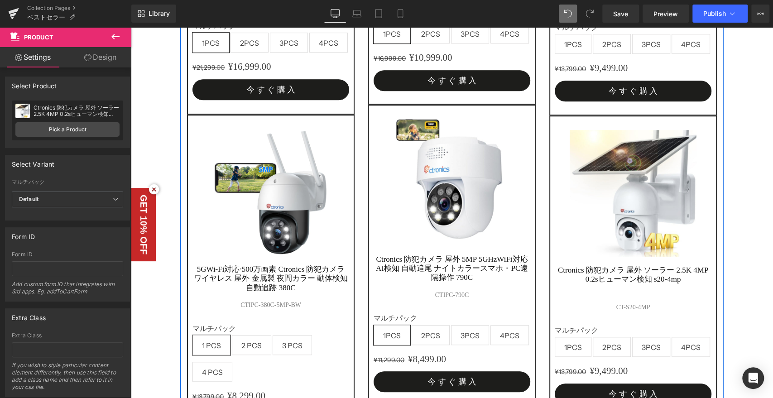
click at [641, 151] on img at bounding box center [632, 193] width 127 height 127
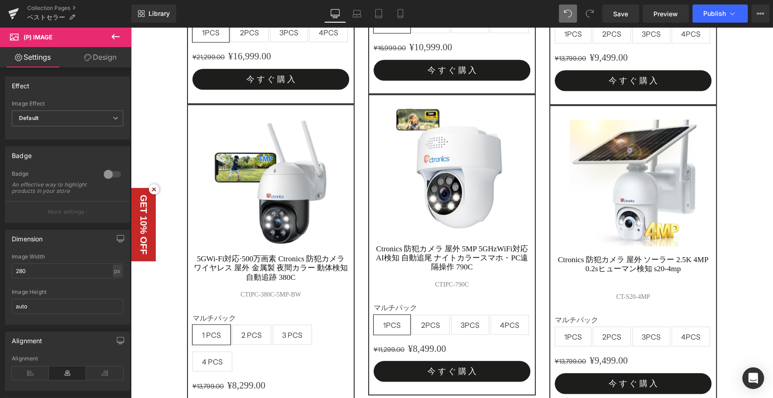
scroll to position [386, 0]
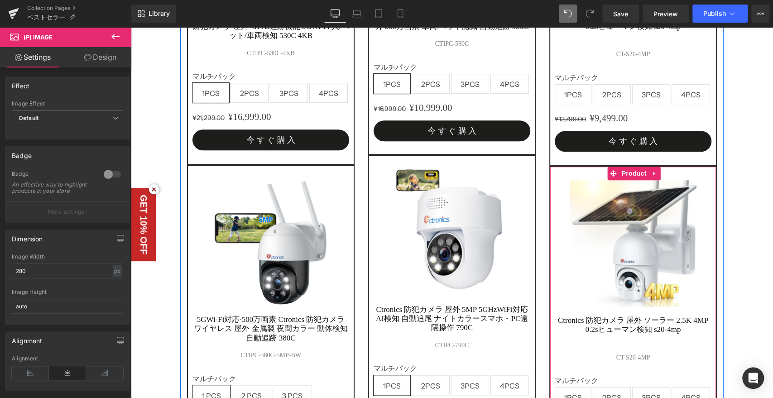
click at [626, 176] on div "Sale Off (P) Image Ctronics 防犯カメラ 屋外 ソーラー 2.5K 4MP 0.2sヒューマン検知 s20-4mp (P) Titl…" at bounding box center [632, 317] width 167 height 303
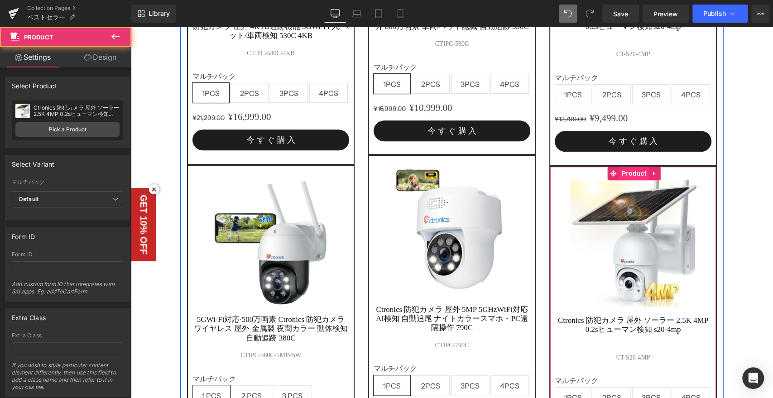
click at [628, 168] on span "Product" at bounding box center [633, 174] width 29 height 14
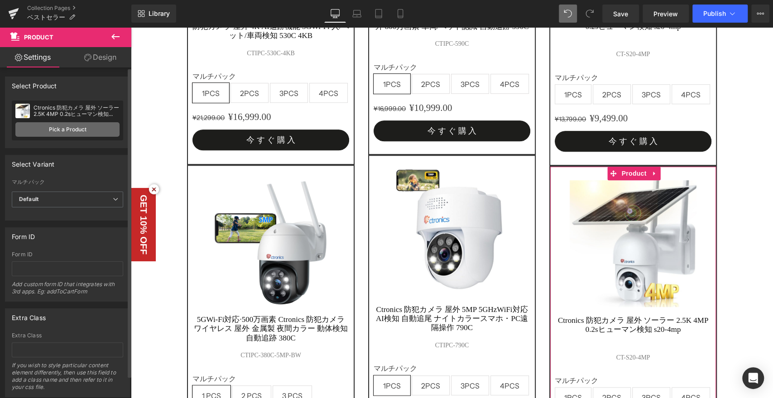
click at [66, 132] on link "Pick a Product" at bounding box center [67, 129] width 104 height 14
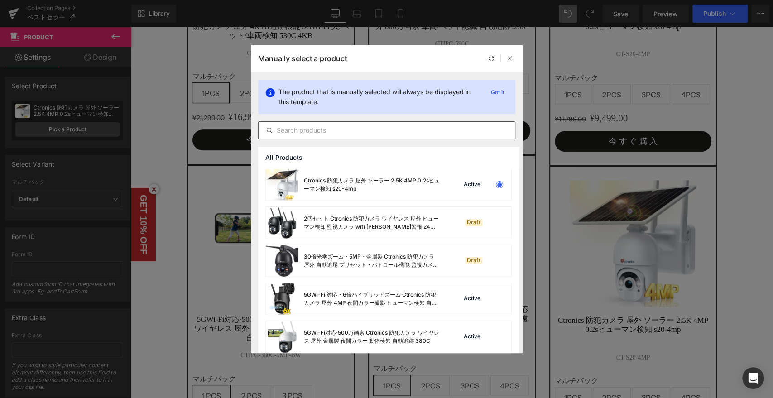
click at [347, 137] on div at bounding box center [386, 130] width 257 height 18
click at [341, 129] on input "text" at bounding box center [386, 130] width 256 height 11
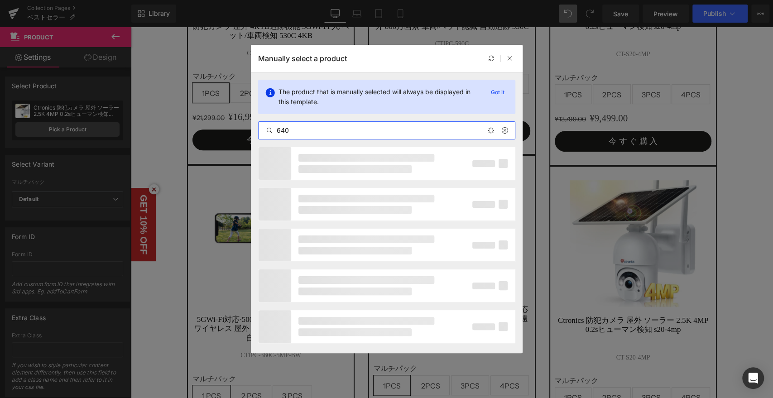
type input "640"
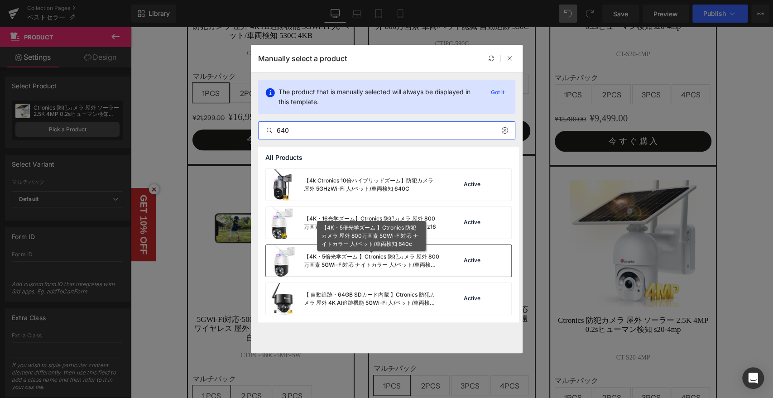
click at [377, 263] on div "【4K・5倍光学ズーム 】Ctronics 防犯カメラ 屋外 800万画素 5GWi-Fi対応 ナイトカラー 人/ペット/車両検知 640c" at bounding box center [372, 261] width 136 height 16
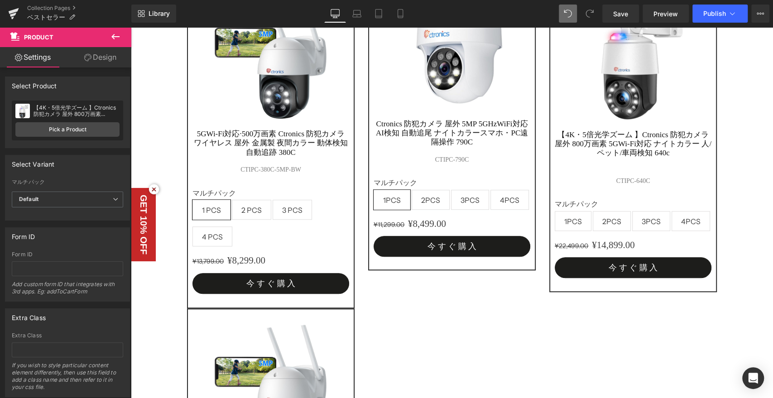
scroll to position [500, 0]
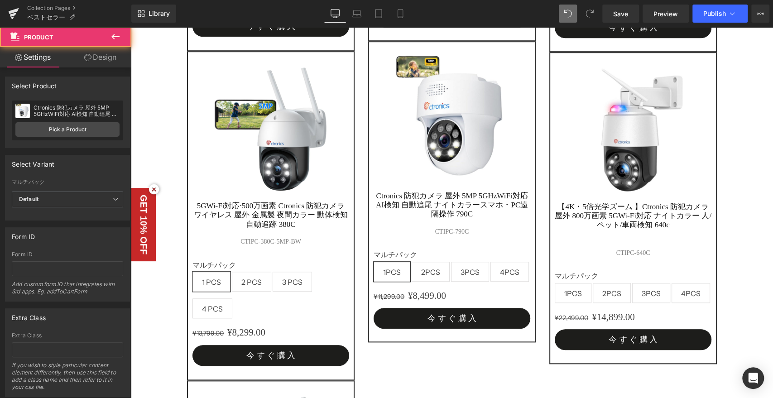
click at [454, 61] on div "Sale Off (P) Image Ctronics 防犯カメラ 屋外 5MP 5GHzWiFi対応 AI検知 自動追尾 ナイトカラースマホ・PC遠隔操作 …" at bounding box center [451, 191] width 167 height 301
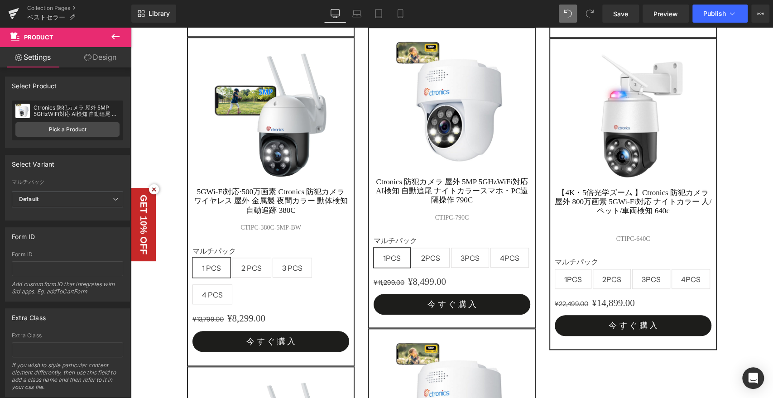
scroll to position [433, 0]
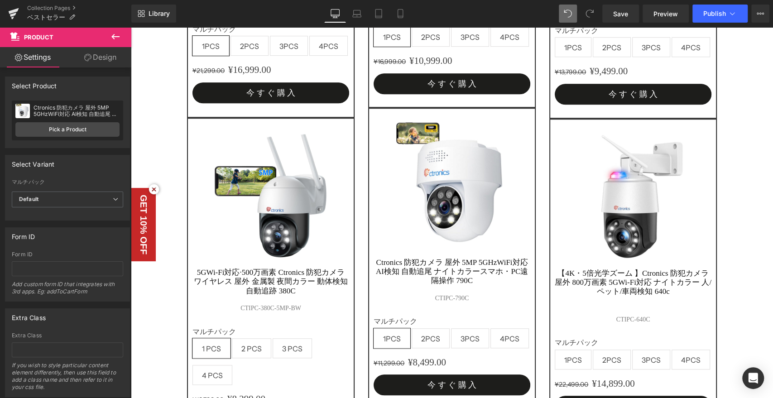
click at [648, 178] on img at bounding box center [632, 196] width 127 height 127
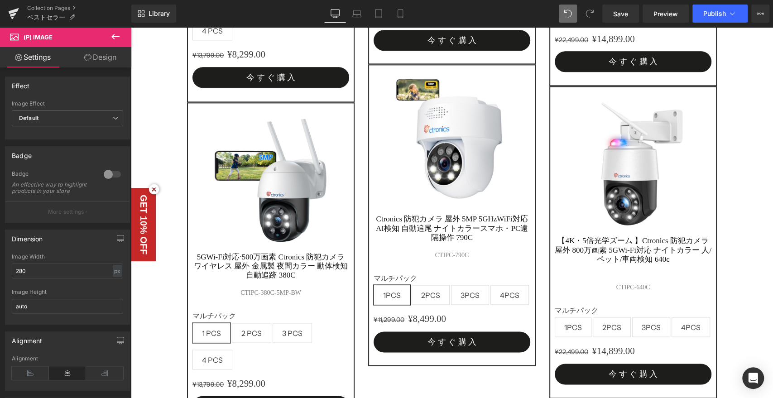
scroll to position [797, 0]
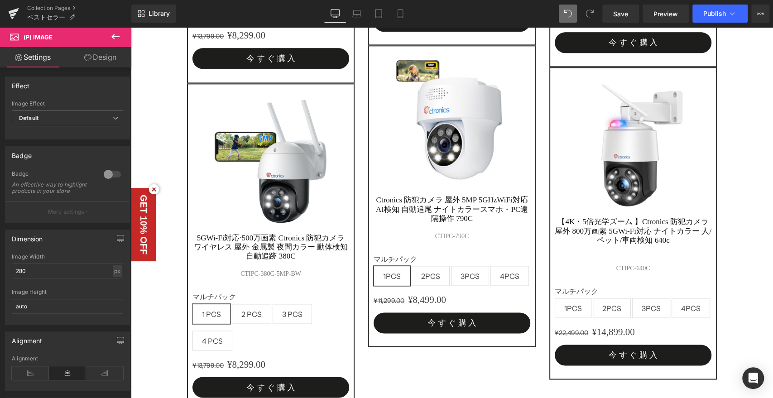
click at [272, 155] on img at bounding box center [270, 161] width 127 height 127
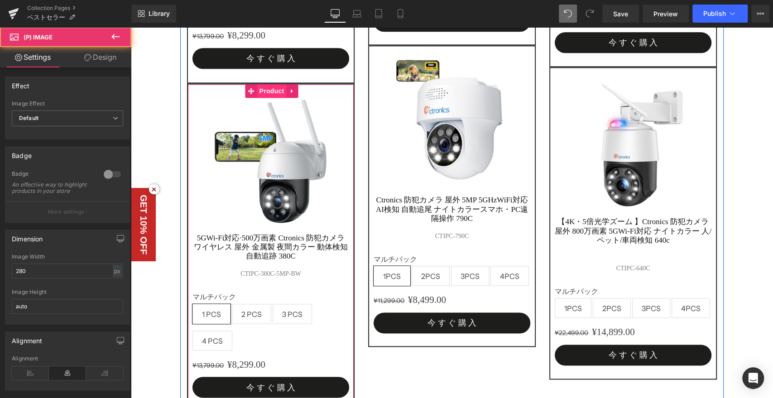
click at [274, 84] on span "Product" at bounding box center [271, 91] width 29 height 14
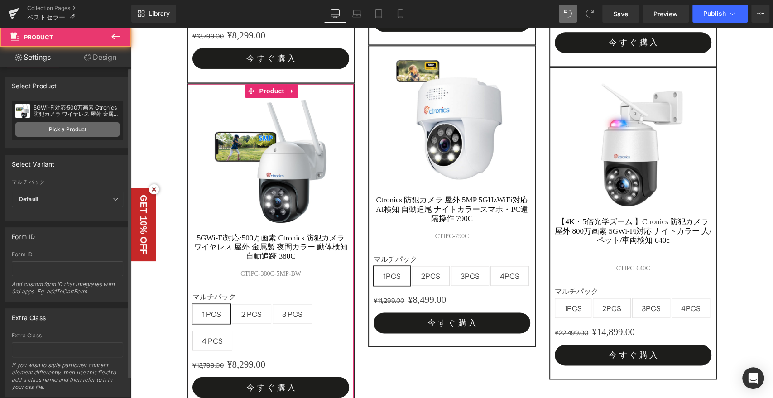
click at [65, 126] on link "Pick a Product" at bounding box center [67, 129] width 104 height 14
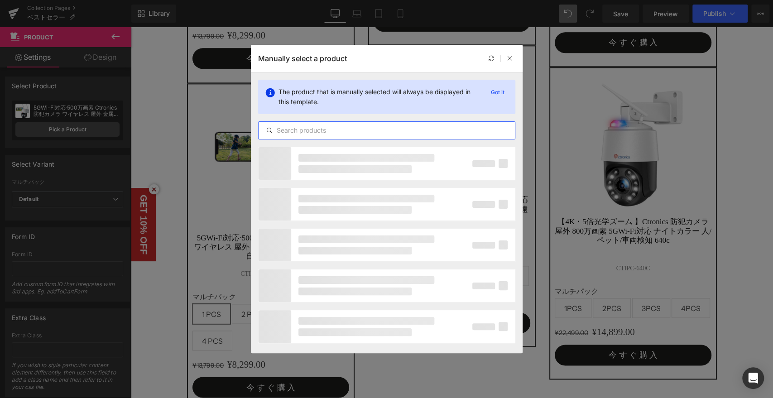
click at [312, 129] on input "text" at bounding box center [386, 130] width 256 height 11
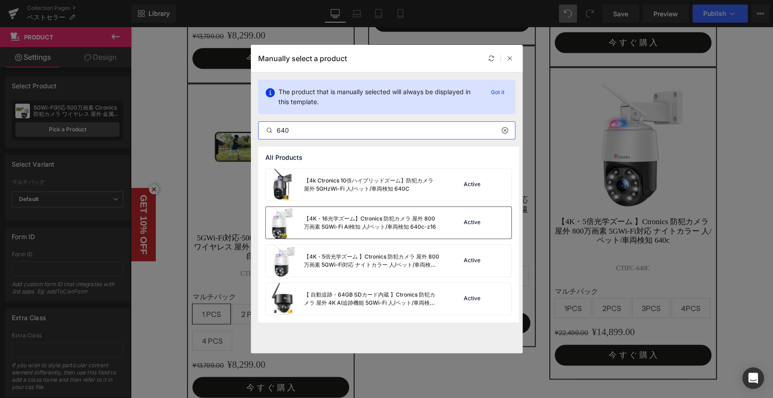
type input "640"
click at [360, 216] on div "【4K・16光学ズーム】Ctronics 防犯カメラ 屋外 800万画素 5GWi-Fi AI検知 人/ペット/車両検知 640c-z16" at bounding box center [372, 223] width 136 height 16
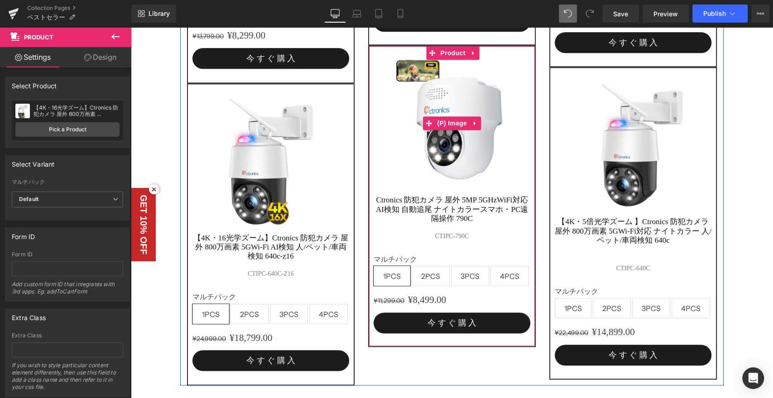
scroll to position [646, 0]
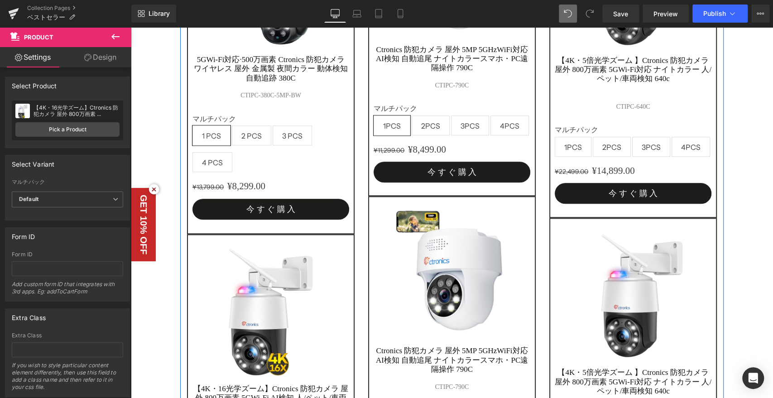
click at [448, 209] on span "Product" at bounding box center [453, 203] width 24 height 11
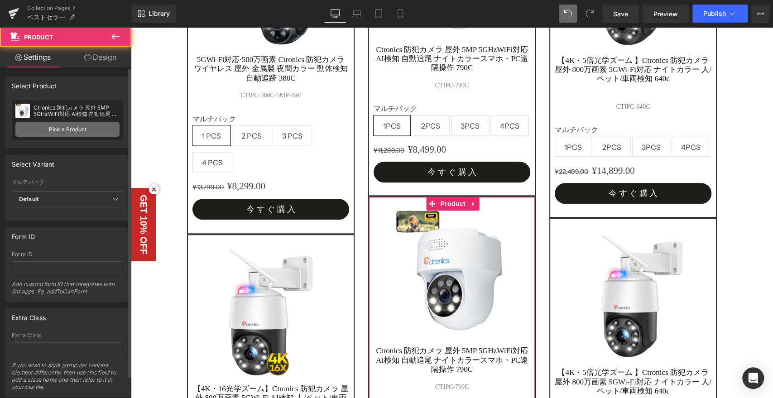
click at [67, 131] on link "Pick a Product" at bounding box center [67, 129] width 104 height 14
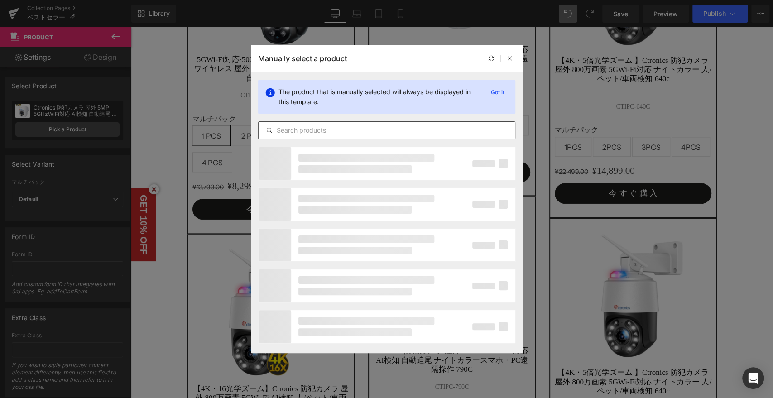
click at [300, 137] on div at bounding box center [386, 130] width 257 height 18
click at [299, 136] on div at bounding box center [386, 130] width 257 height 18
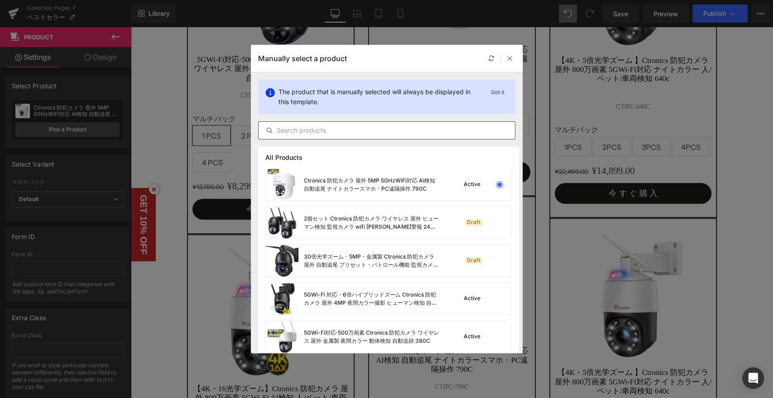
click at [298, 133] on input "text" at bounding box center [386, 130] width 256 height 11
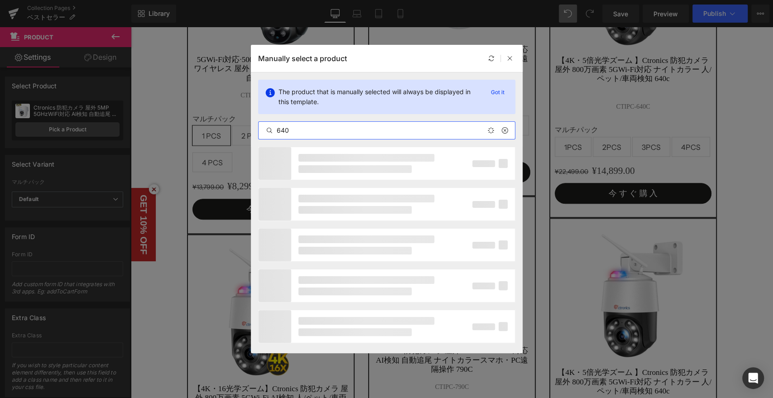
type input "640"
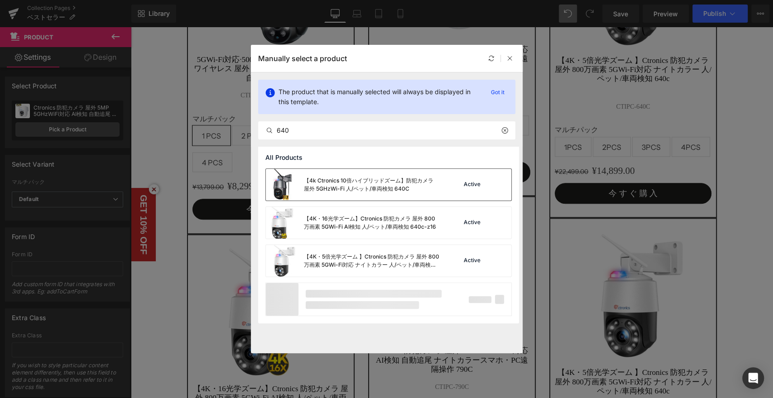
click at [400, 181] on div "【4k Ctronics 10倍ハイブリッドズーム】防犯カメラ 屋外 5GHzWi-Fi 人/ペット/車両検知 640C" at bounding box center [372, 184] width 136 height 16
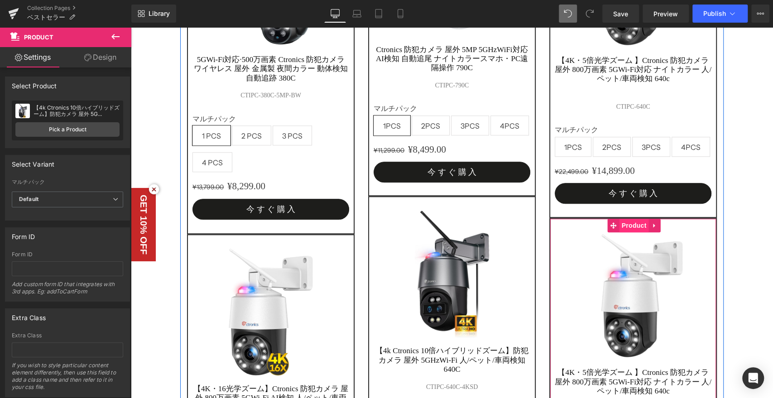
click at [633, 219] on span "Product" at bounding box center [633, 226] width 29 height 14
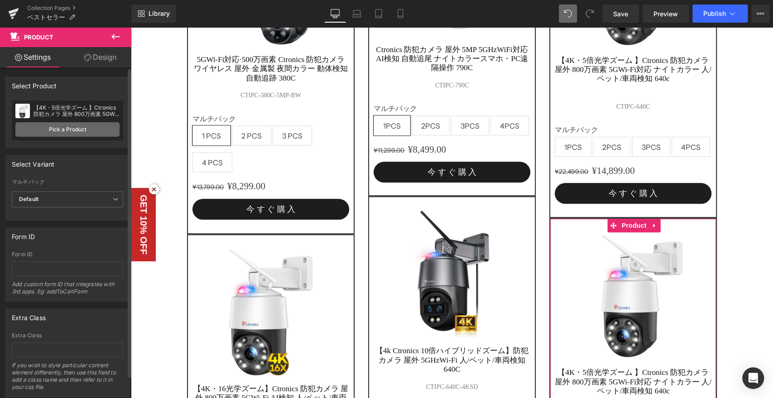
click at [83, 123] on link "Pick a Product" at bounding box center [67, 129] width 104 height 14
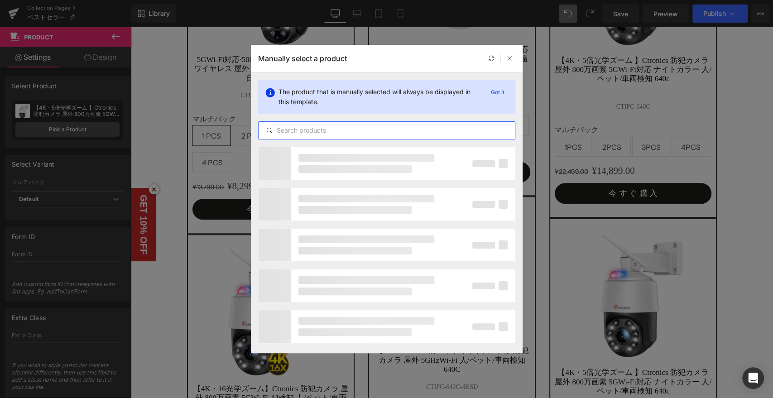
click at [303, 130] on input "text" at bounding box center [386, 130] width 256 height 11
type input "285"
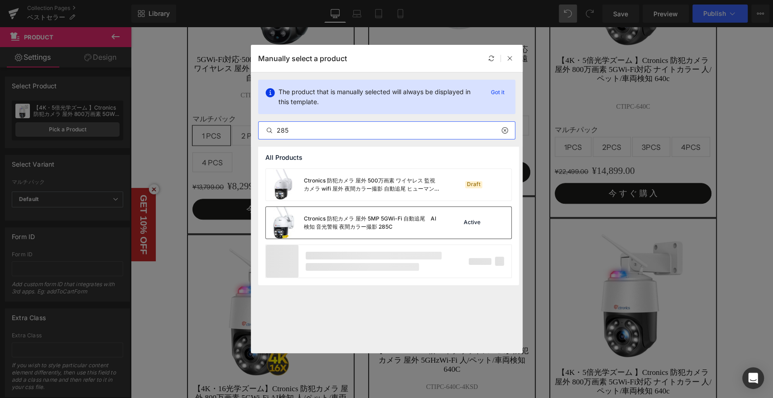
click at [411, 222] on div "Ctronics 防犯カメラ 屋外 5MP 5GWi-Fi 自動追尾　AI検知 音光警報 夜間カラー撮影 285C" at bounding box center [372, 223] width 136 height 16
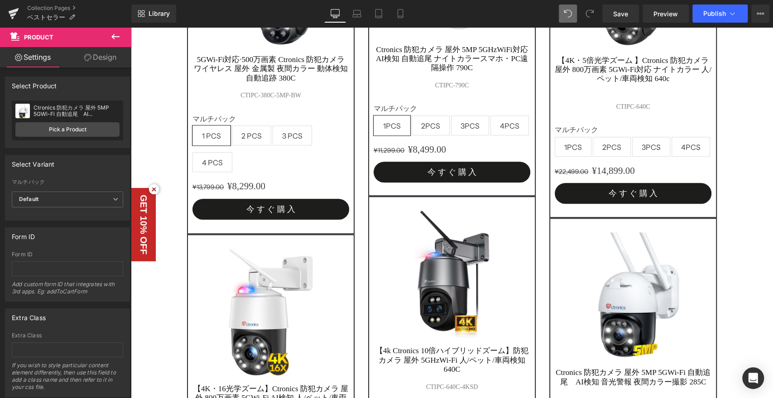
click at [604, 125] on label "マルチパック" at bounding box center [632, 130] width 157 height 11
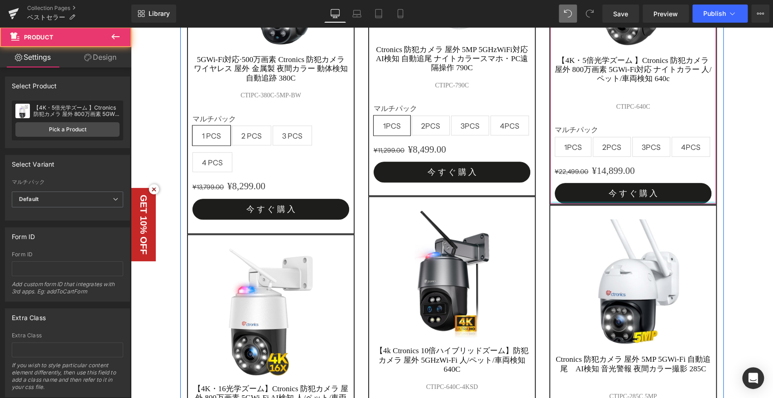
drag, startPoint x: 616, startPoint y: 208, endPoint x: 615, endPoint y: 191, distance: 16.3
click at [615, 191] on div "Sale Off (P) Image 【4K・5倍光学ズーム 】Ctronics 防犯カメラ 屋外 800万画素 5GWi-Fi対応 ナイトカラー 人/ペット…" at bounding box center [632, 55] width 167 height 299
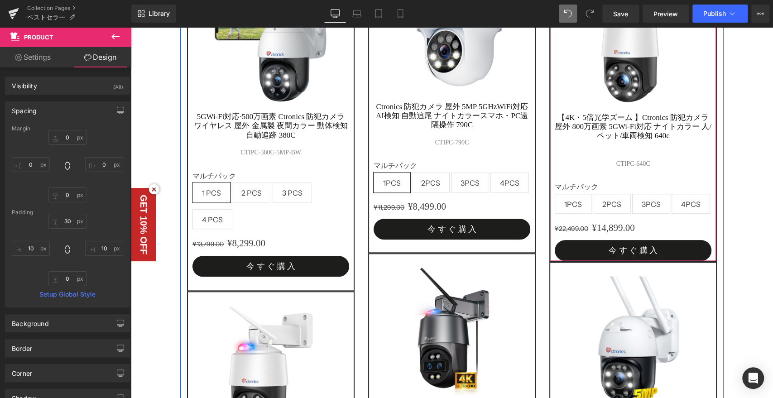
scroll to position [545, 0]
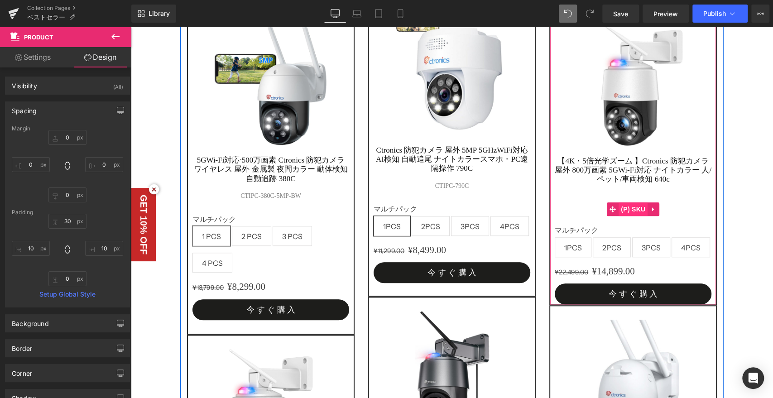
click at [632, 203] on span "(P) SKU" at bounding box center [632, 209] width 29 height 14
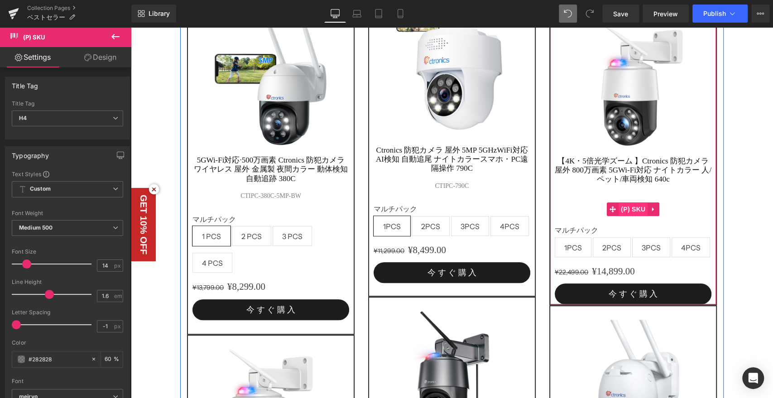
click at [625, 203] on span "(P) SKU" at bounding box center [632, 209] width 29 height 14
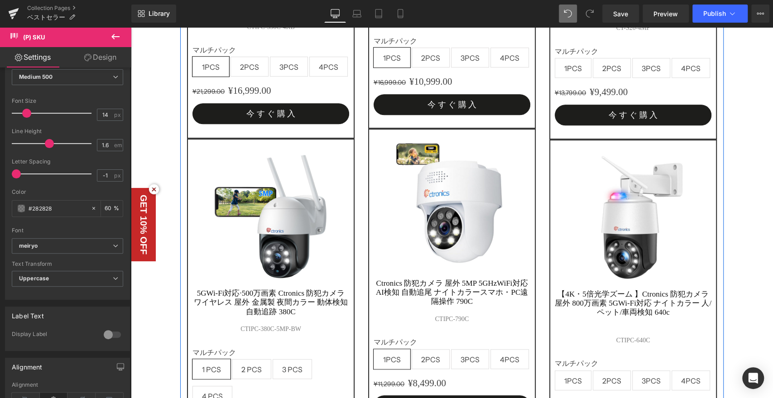
scroll to position [395, 0]
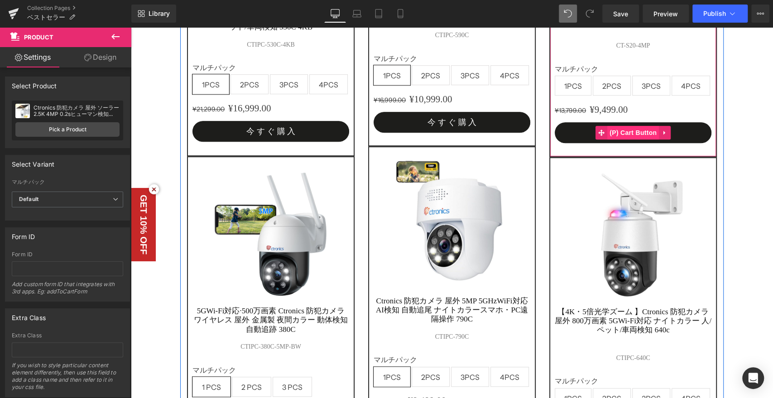
drag, startPoint x: 632, startPoint y: 154, endPoint x: 637, endPoint y: 137, distance: 18.3
click at [637, 137] on div "Sale Off (P) Image Ctronics 防犯カメラ 屋外 ソーラー 2.5K 4MP 0.2sヒューマン検知 s20-4mp (P) Titl…" at bounding box center [632, 5] width 167 height 303
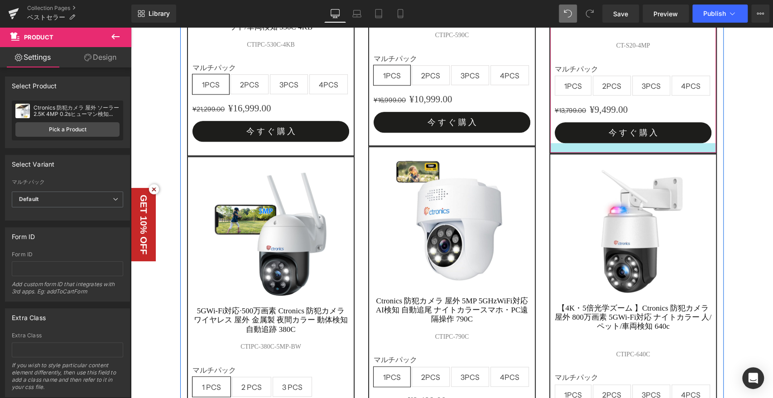
click at [635, 151] on div at bounding box center [633, 148] width 166 height 10
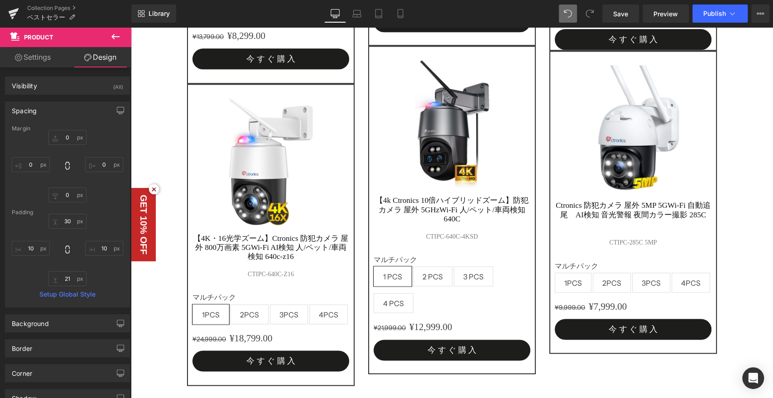
scroll to position [704, 0]
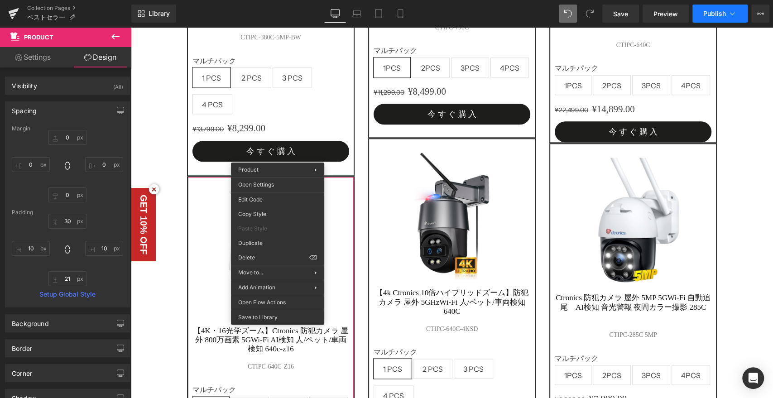
click at [719, 18] on button "Publish" at bounding box center [719, 14] width 55 height 18
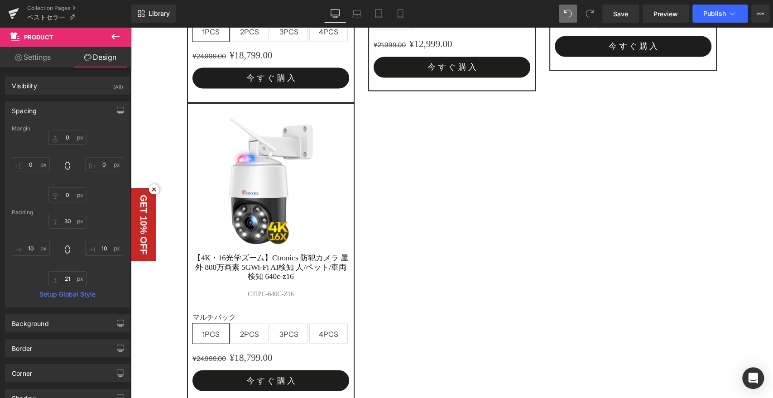
scroll to position [1087, 0]
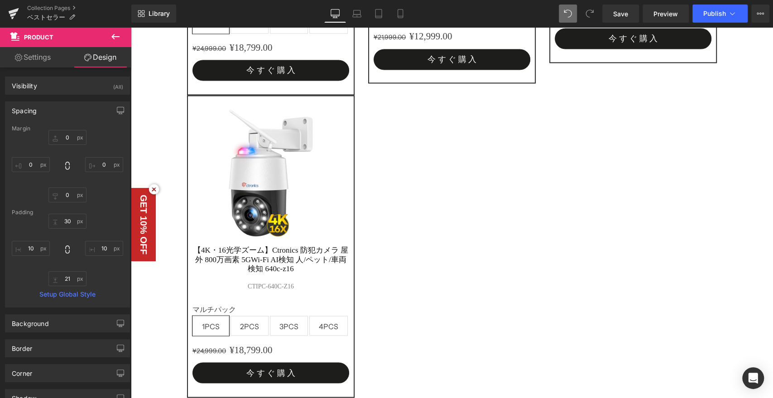
click at [264, 110] on img at bounding box center [270, 173] width 127 height 127
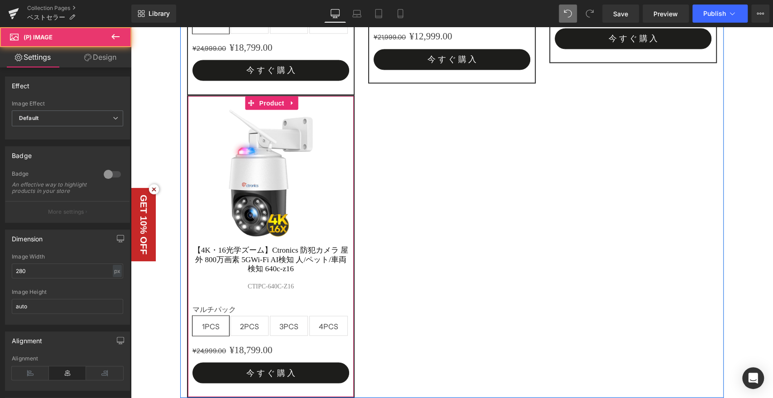
click at [264, 96] on span "Product" at bounding box center [271, 103] width 29 height 14
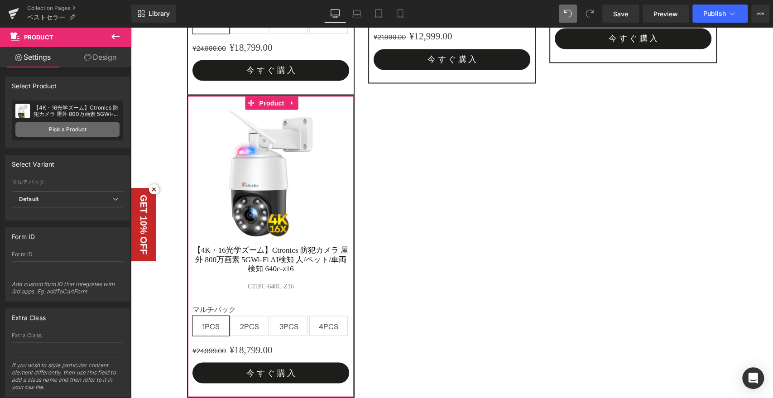
click at [69, 122] on link "Pick a Product" at bounding box center [67, 129] width 104 height 14
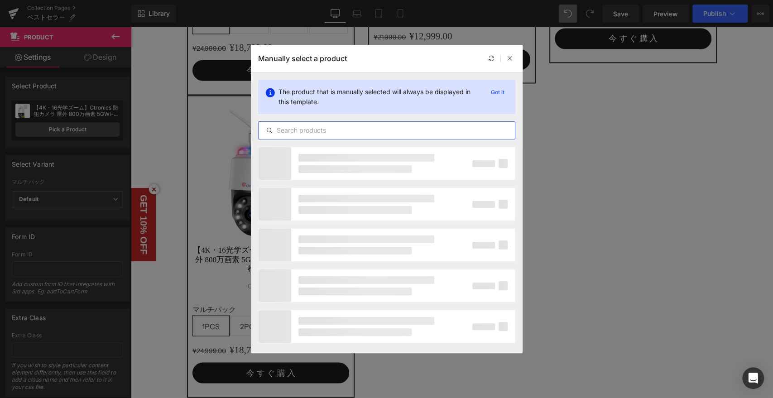
click at [301, 132] on input "text" at bounding box center [386, 130] width 256 height 11
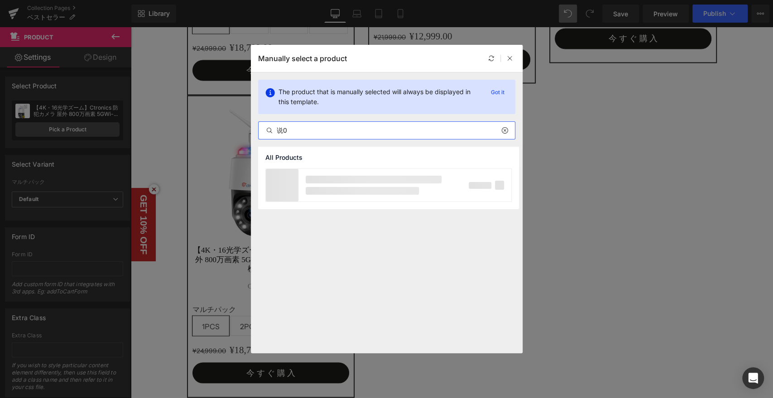
type input "说"
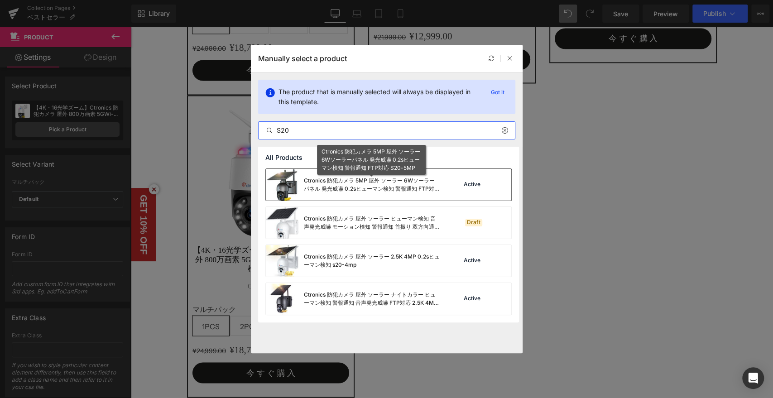
type input "S20"
click at [380, 186] on div "Ctronics 防犯カメラ 5MP 屋外 ソーラー 6Wソーラーパネル 発光威嚇 0.2sヒューマン検知 警報通知 FTP対応 S20-5MP" at bounding box center [372, 184] width 136 height 16
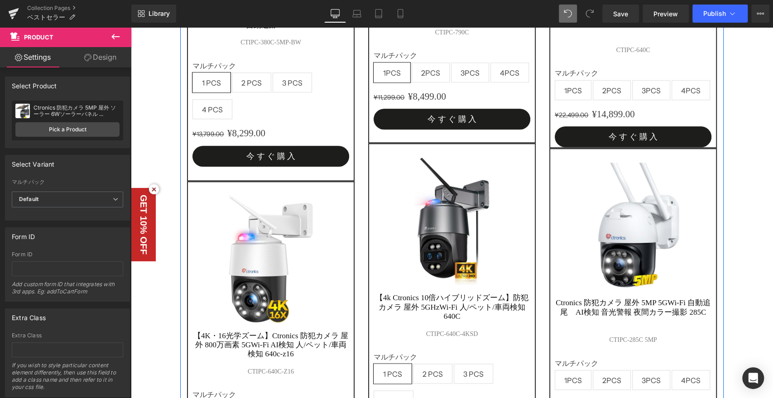
scroll to position [634, 0]
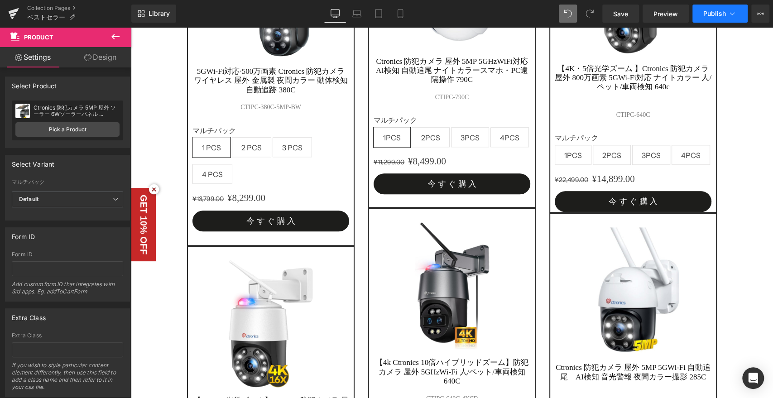
click at [719, 12] on span "Publish" at bounding box center [714, 13] width 23 height 7
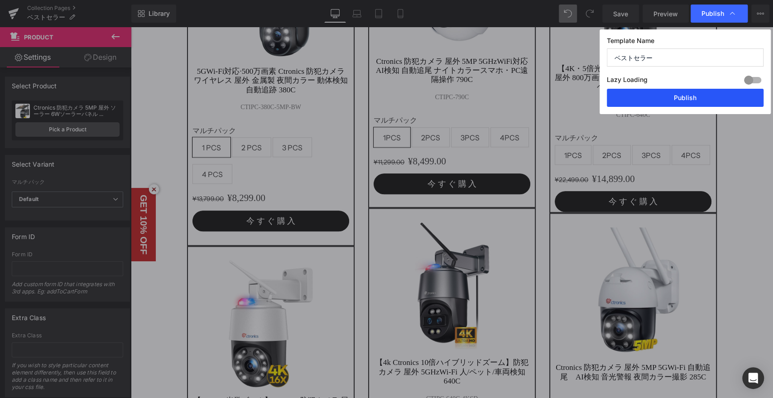
drag, startPoint x: 685, startPoint y: 97, endPoint x: 189, endPoint y: 19, distance: 502.0
click at [685, 95] on button "Publish" at bounding box center [684, 98] width 157 height 18
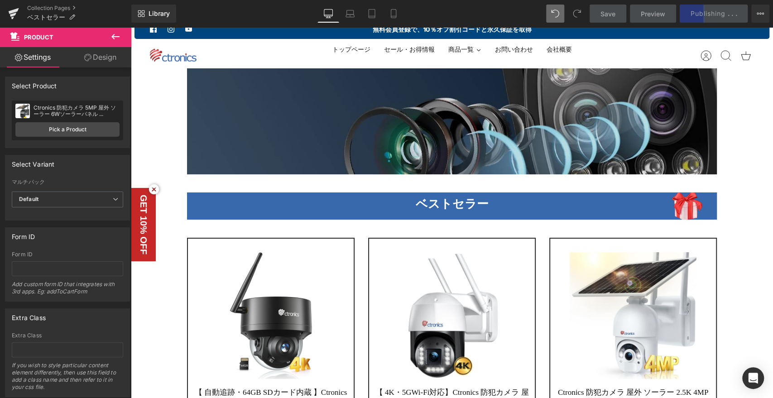
scroll to position [0, 0]
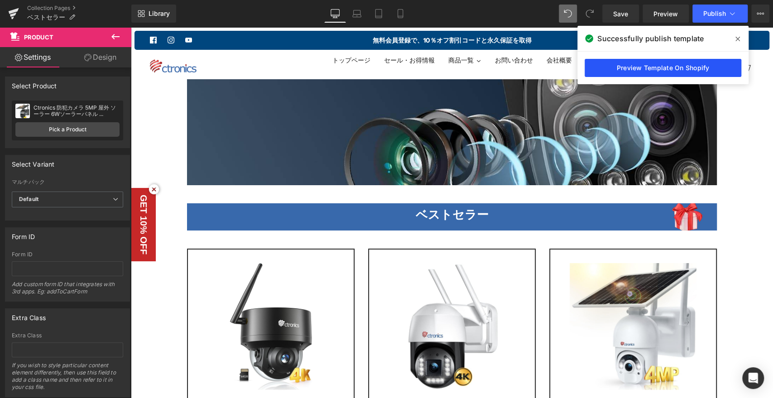
click at [644, 68] on link "Preview Template On Shopify" at bounding box center [662, 68] width 157 height 18
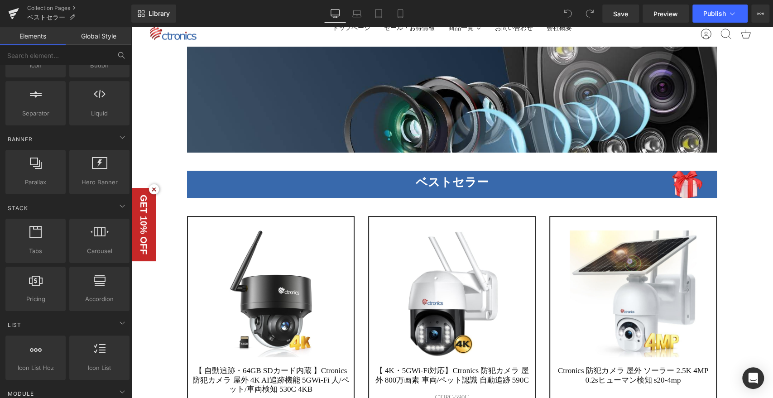
scroll to position [100, 0]
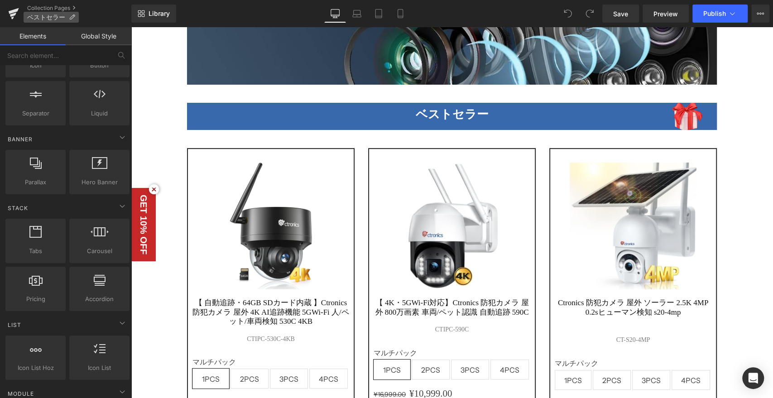
click at [32, 13] on p "ベストセラー" at bounding box center [51, 17] width 55 height 11
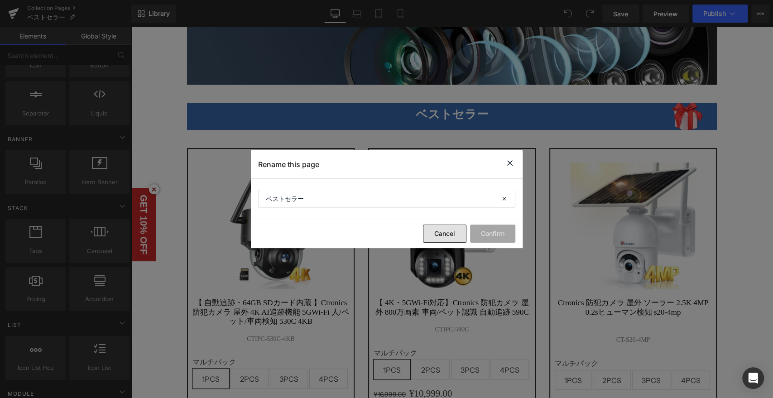
drag, startPoint x: 442, startPoint y: 236, endPoint x: 81, endPoint y: 8, distance: 427.1
click at [442, 236] on button "Cancel" at bounding box center [444, 233] width 43 height 18
